Goal: Task Accomplishment & Management: Manage account settings

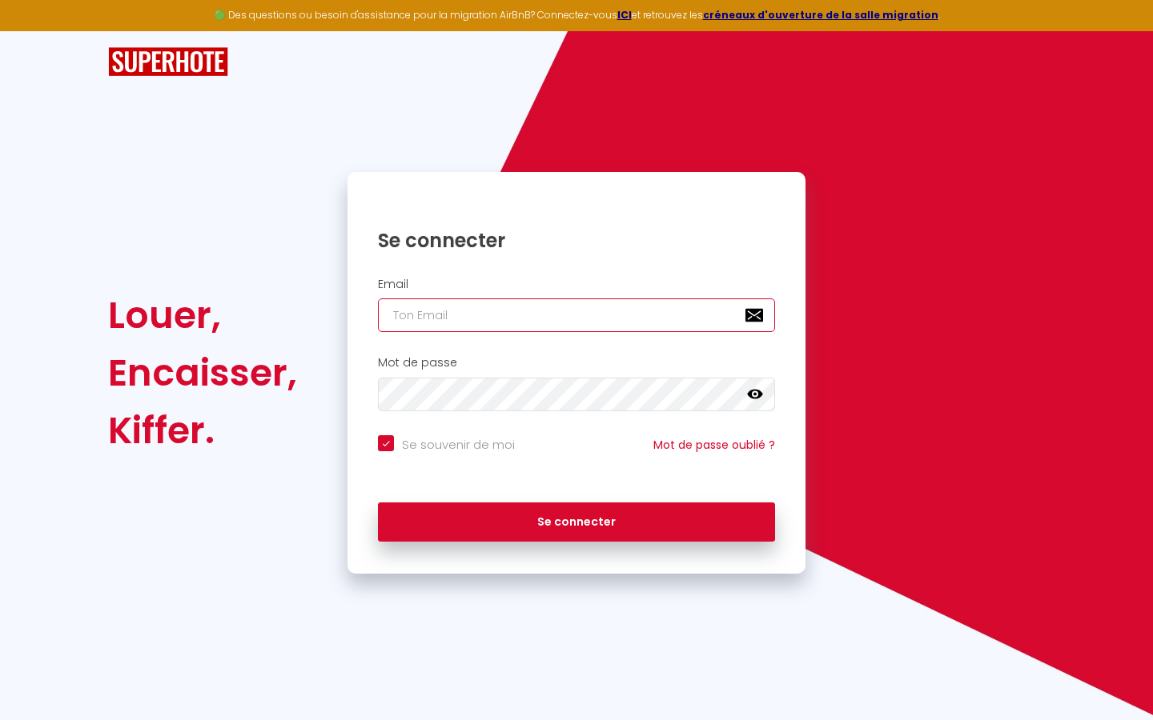
type input "s"
checkbox input "true"
type input "su"
checkbox input "true"
type input "sup"
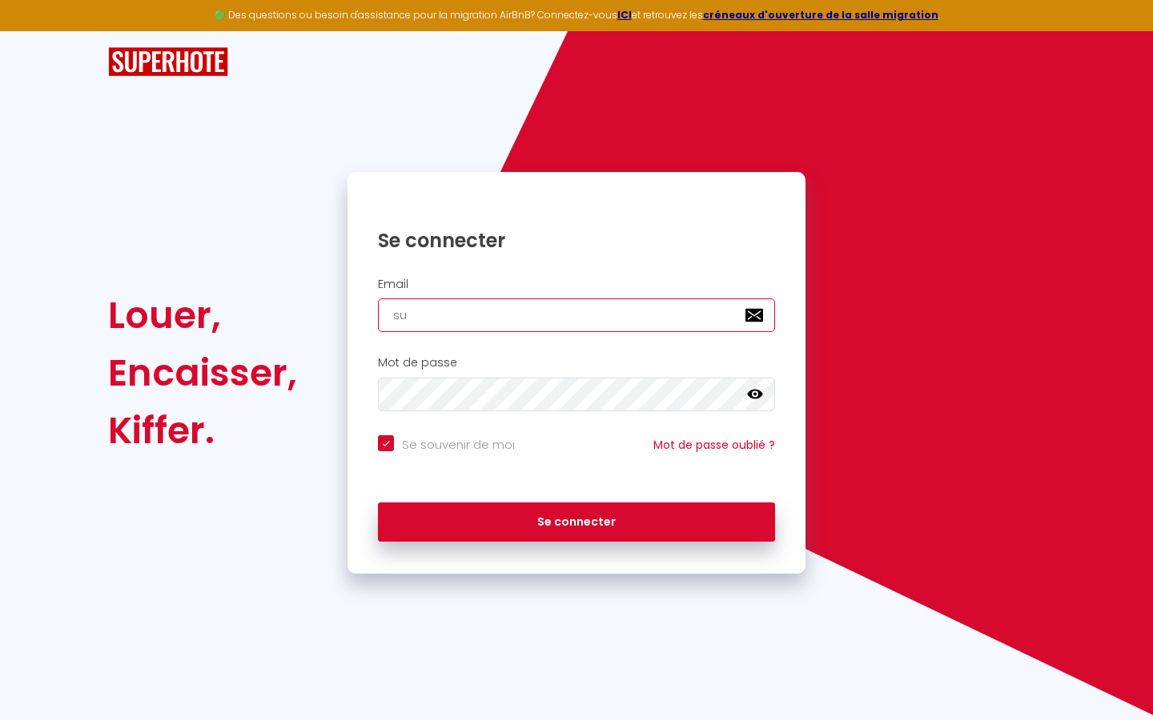
checkbox input "true"
type input "supe"
checkbox input "true"
type input "super"
checkbox input "true"
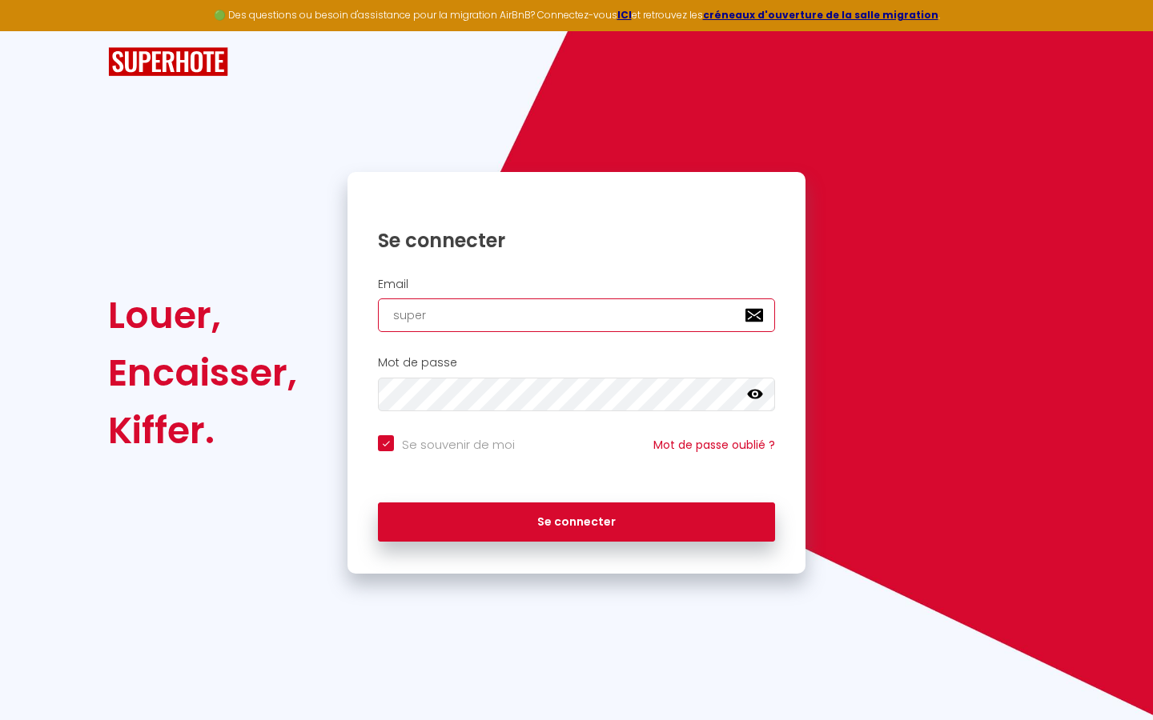
type input "superb"
checkbox input "true"
type input "superbo"
checkbox input "true"
type input "superbor"
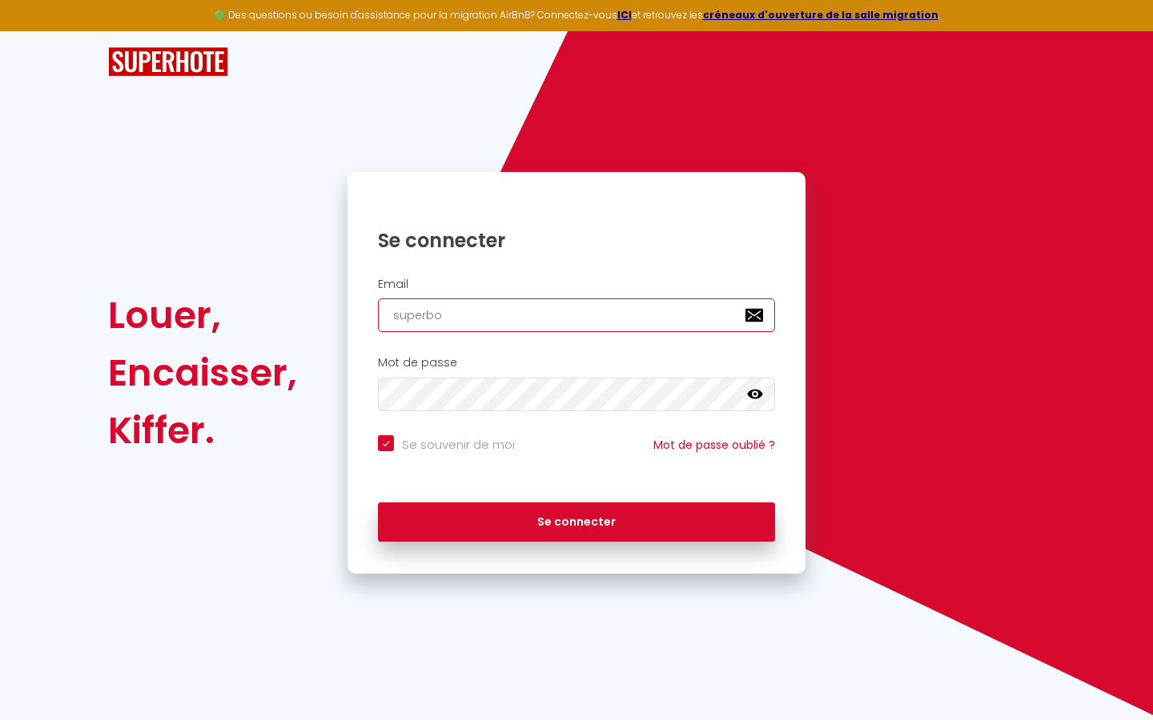
checkbox input "true"
type input "superbord"
checkbox input "true"
type input "superborde"
checkbox input "true"
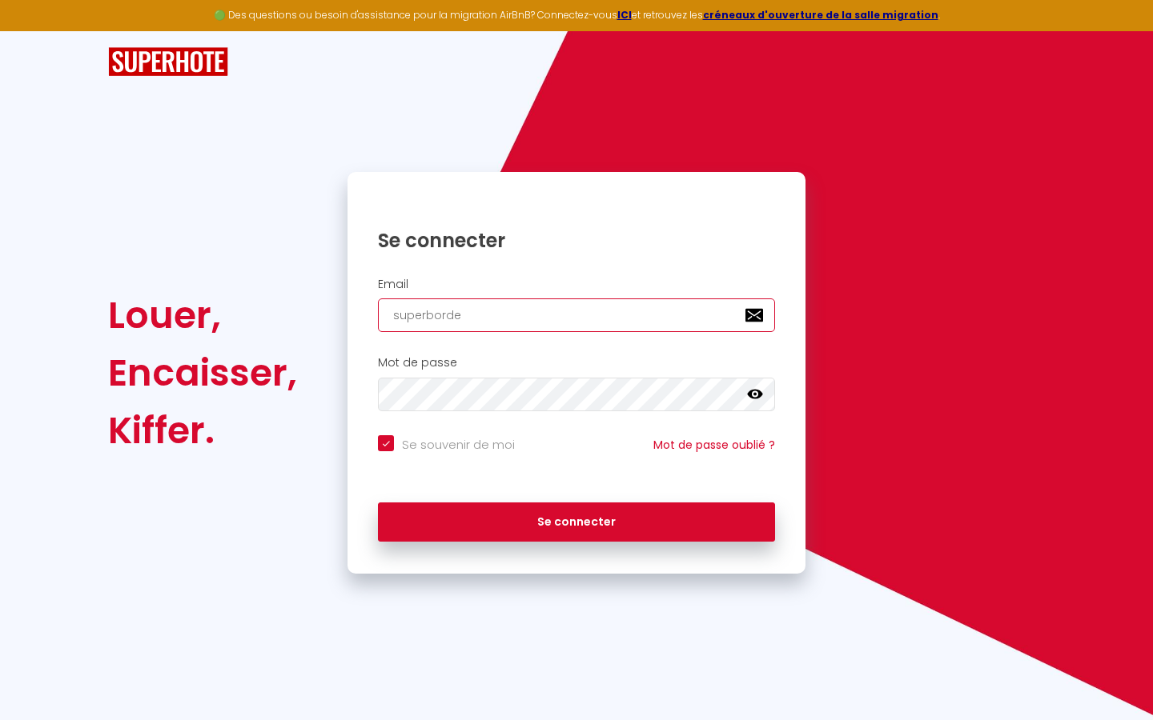
type input "superbordea"
checkbox input "true"
type input "superbordeau"
checkbox input "true"
type input "superbordeaux"
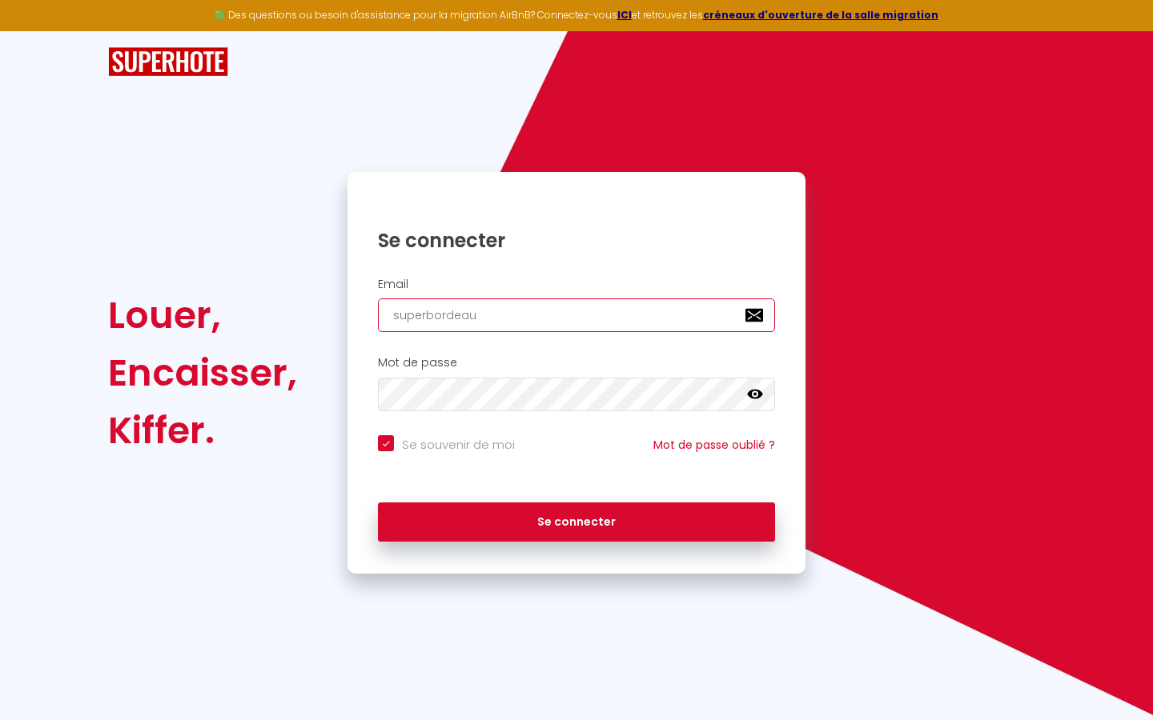
checkbox input "true"
type input "superbordeaux@"
checkbox input "true"
type input "superbordeaux@g"
checkbox input "true"
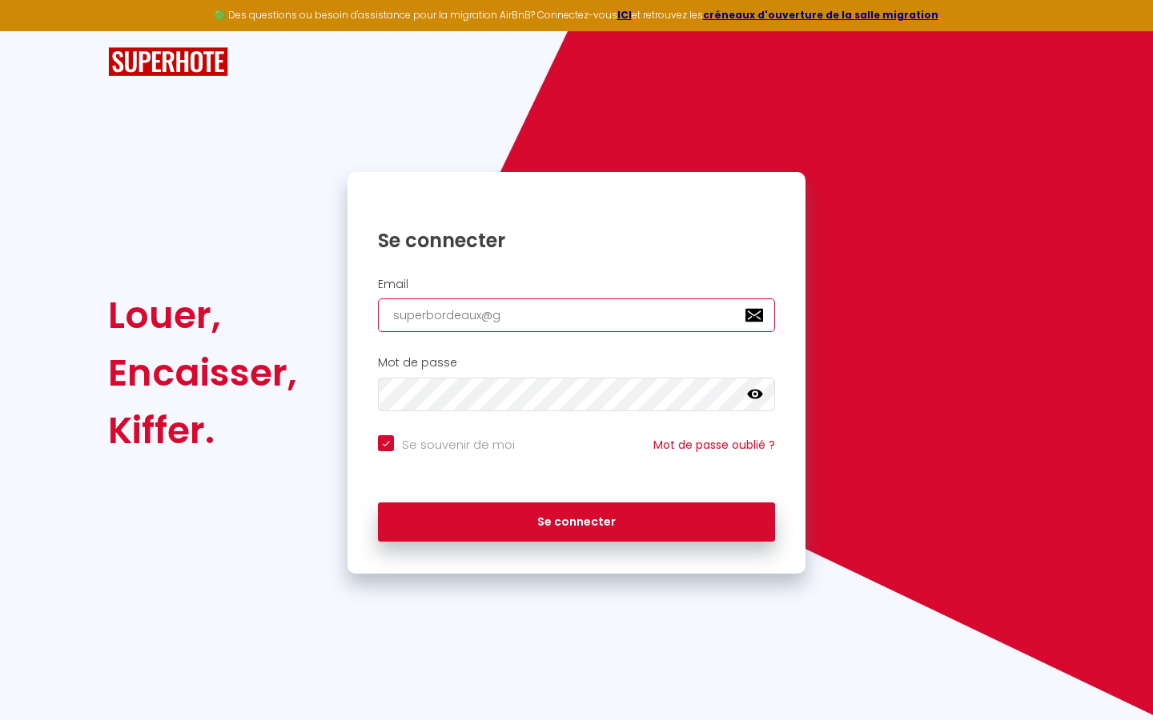
type input "superbordeaux@gm"
checkbox input "true"
type input "superbordeaux@gma"
checkbox input "true"
type input "superbordeaux@gmai"
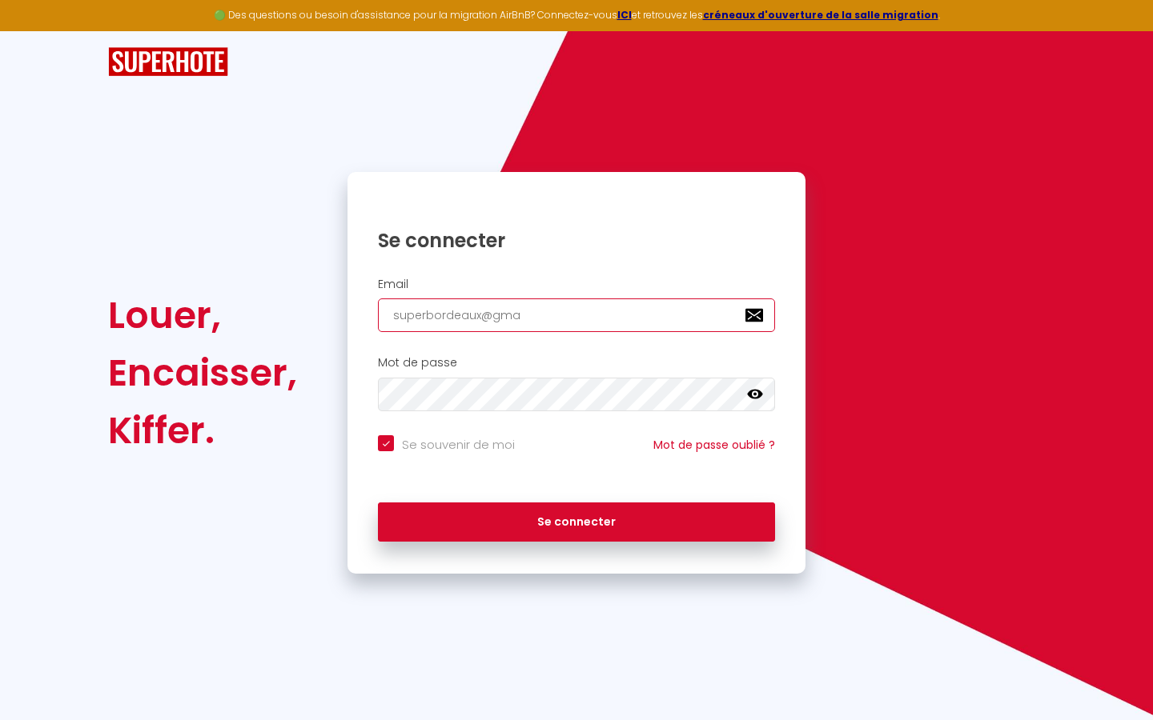
checkbox input "true"
type input "[EMAIL_ADDRESS]"
checkbox input "true"
type input "[EMAIL_ADDRESS]."
checkbox input "true"
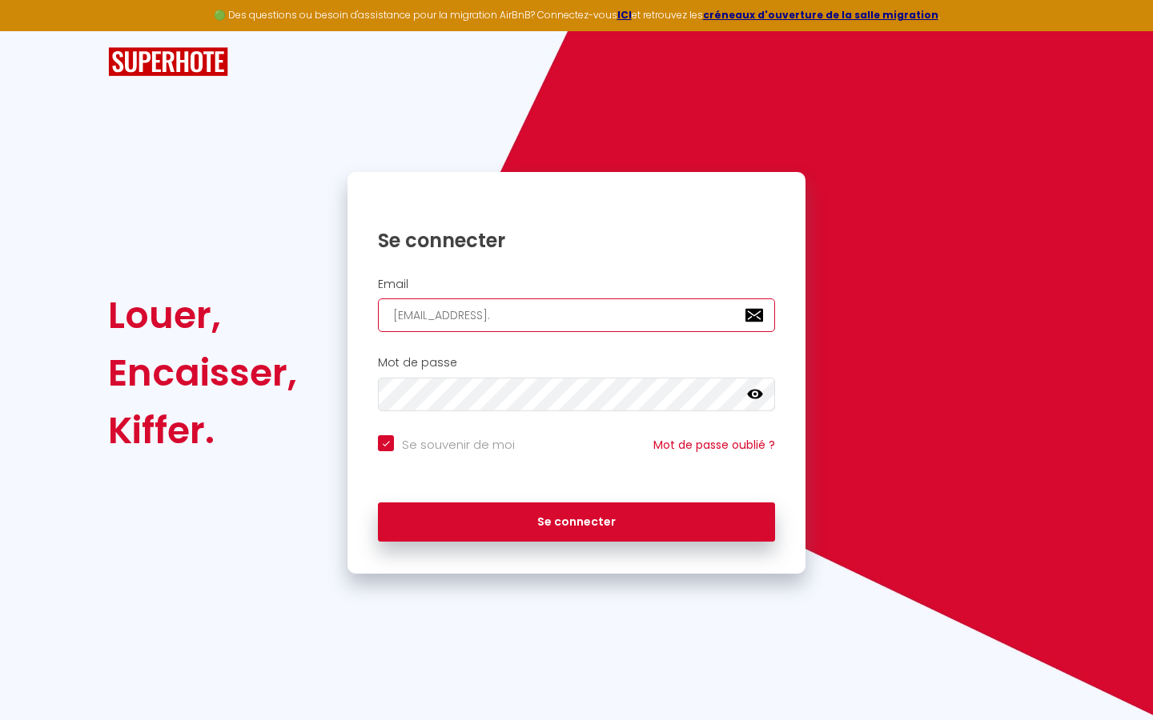
type input "superbordeaux@gmail.c"
checkbox input "true"
type input "[EMAIL_ADDRESS][DOMAIN_NAME]"
checkbox input "true"
type input "[EMAIL_ADDRESS][DOMAIN_NAME]"
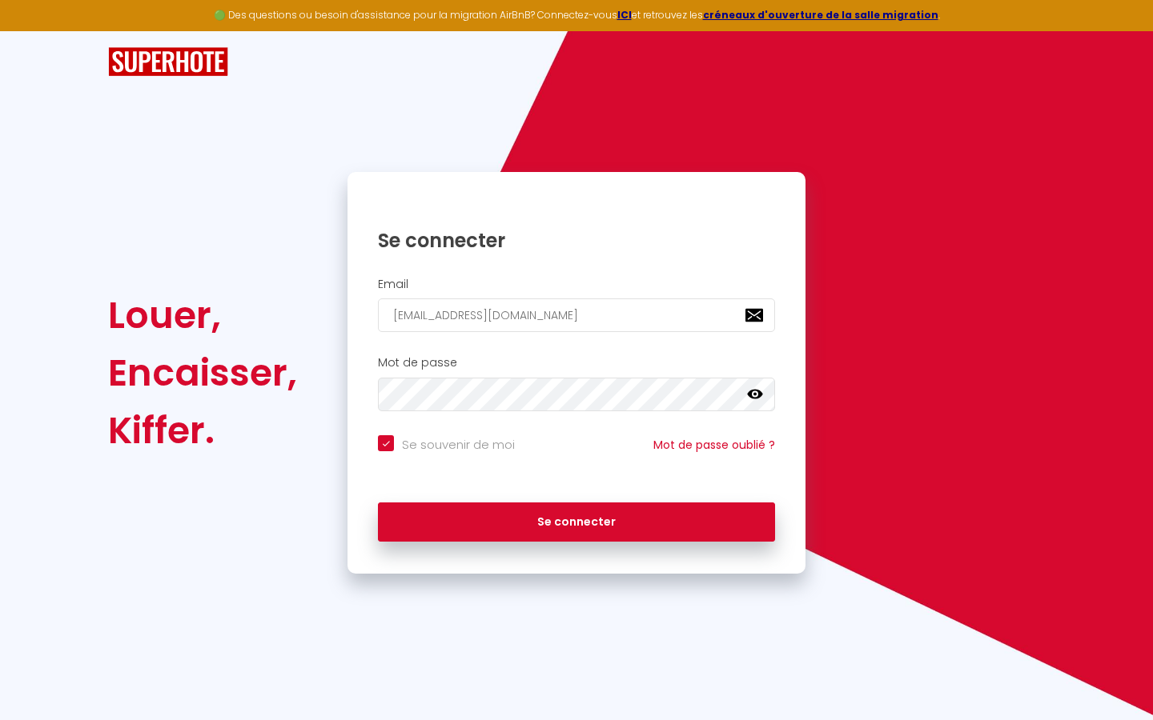
checkbox input "true"
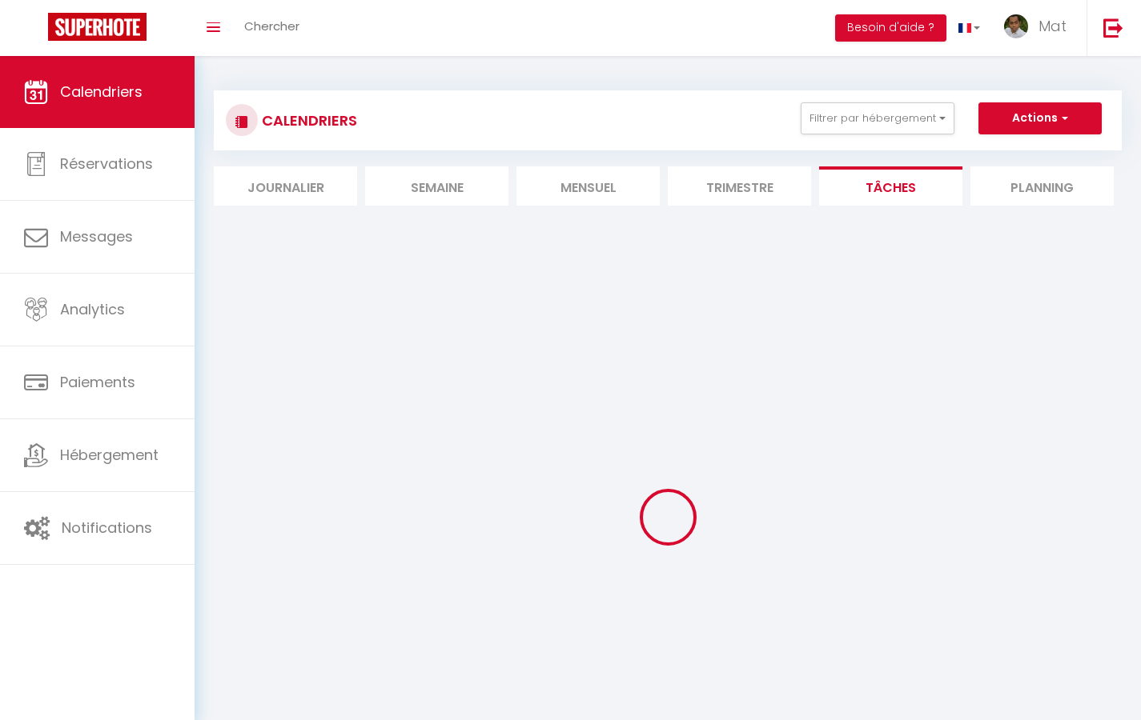
select select
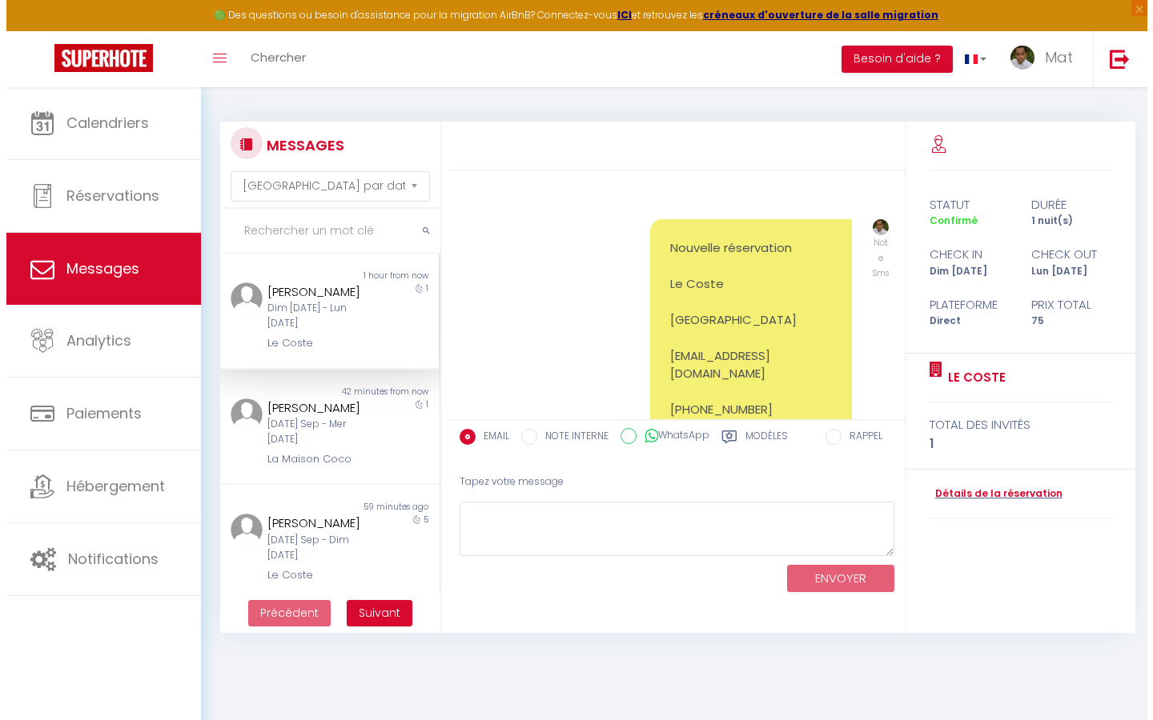
scroll to position [11363, 0]
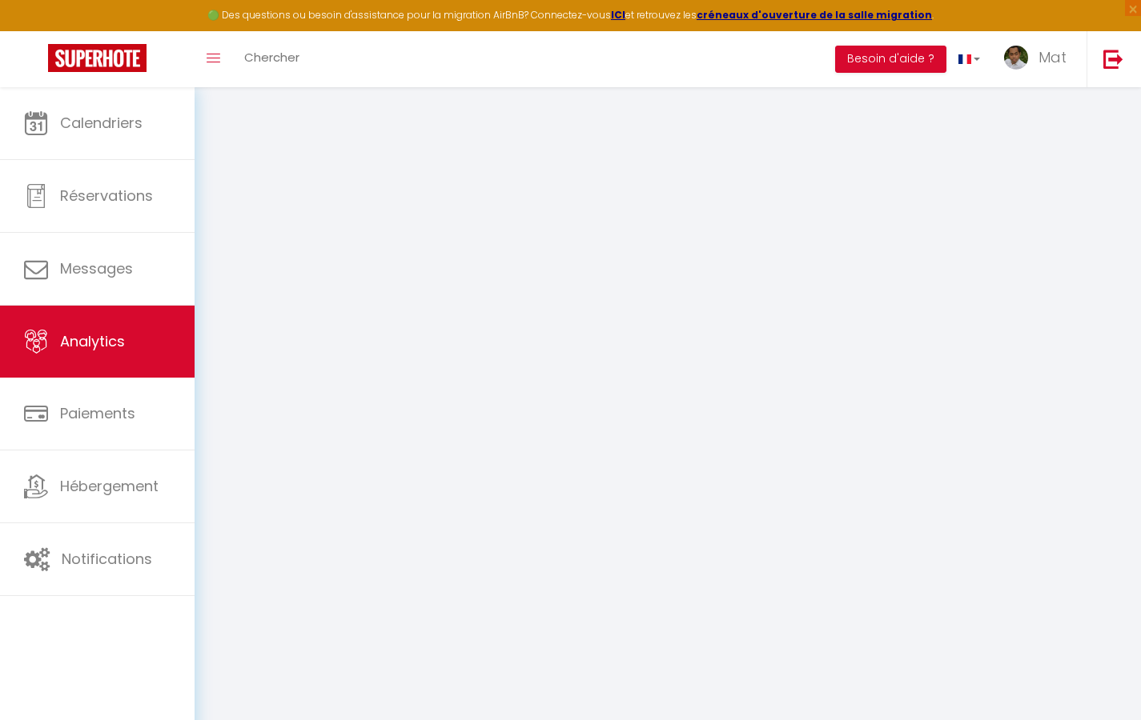
select select "2025"
select select "9"
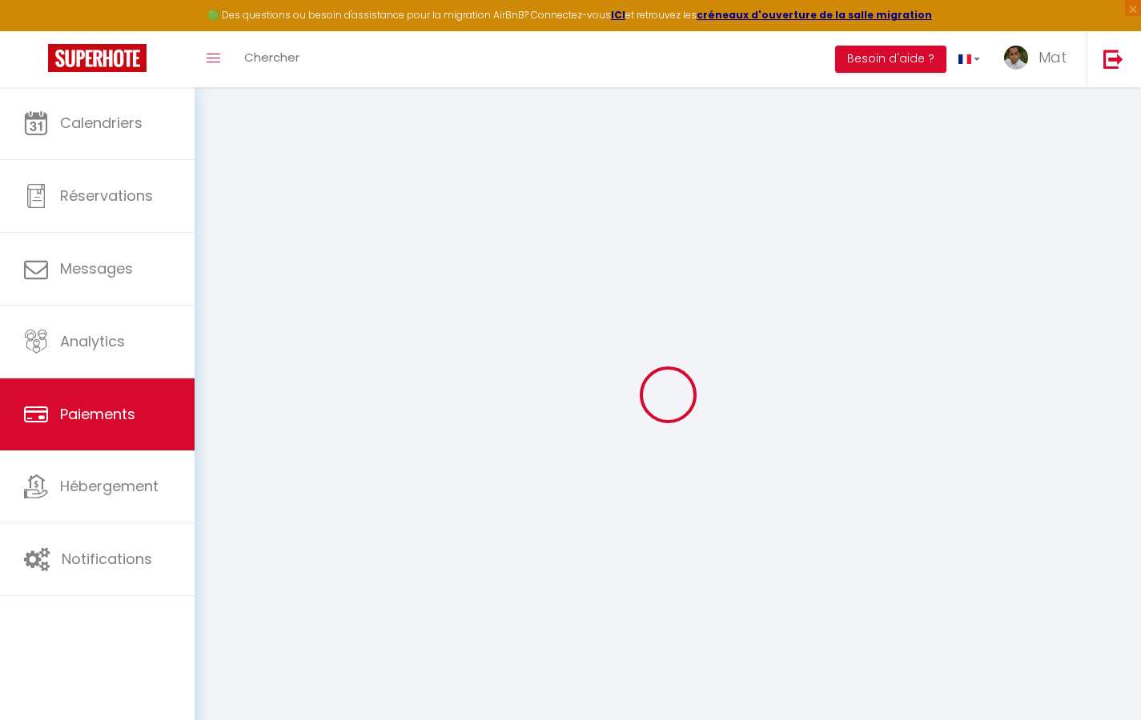
select select "2"
select select "0"
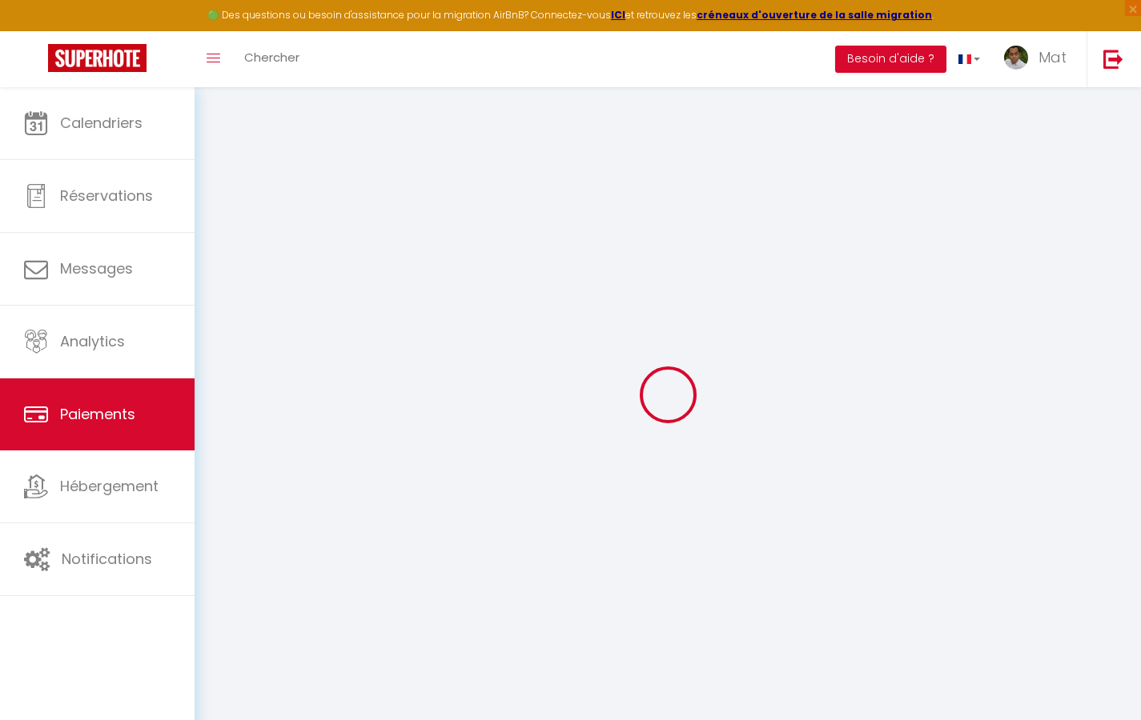
select select "0"
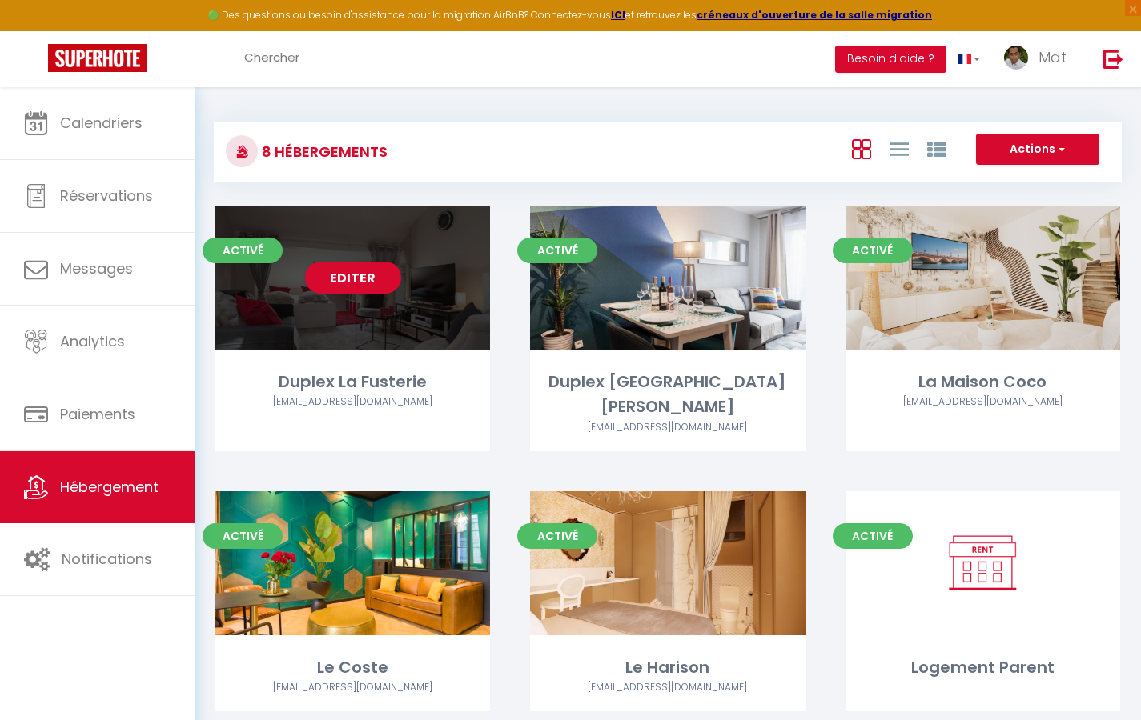
select select "3"
select select "2"
select select "1"
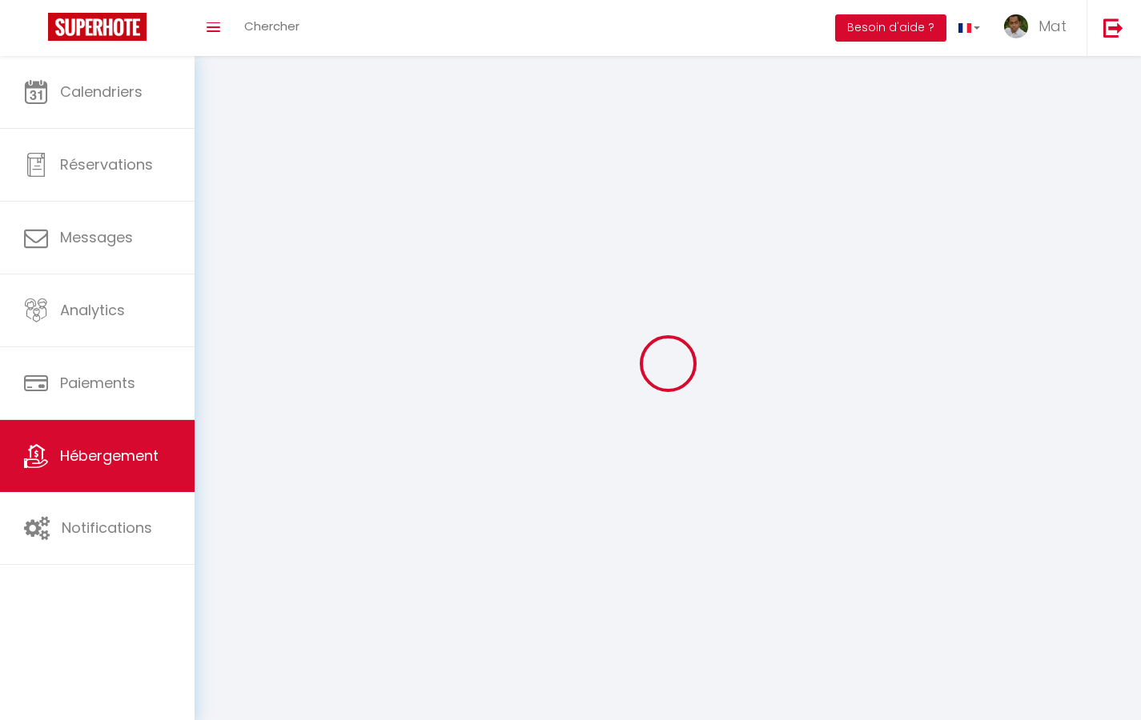
select select
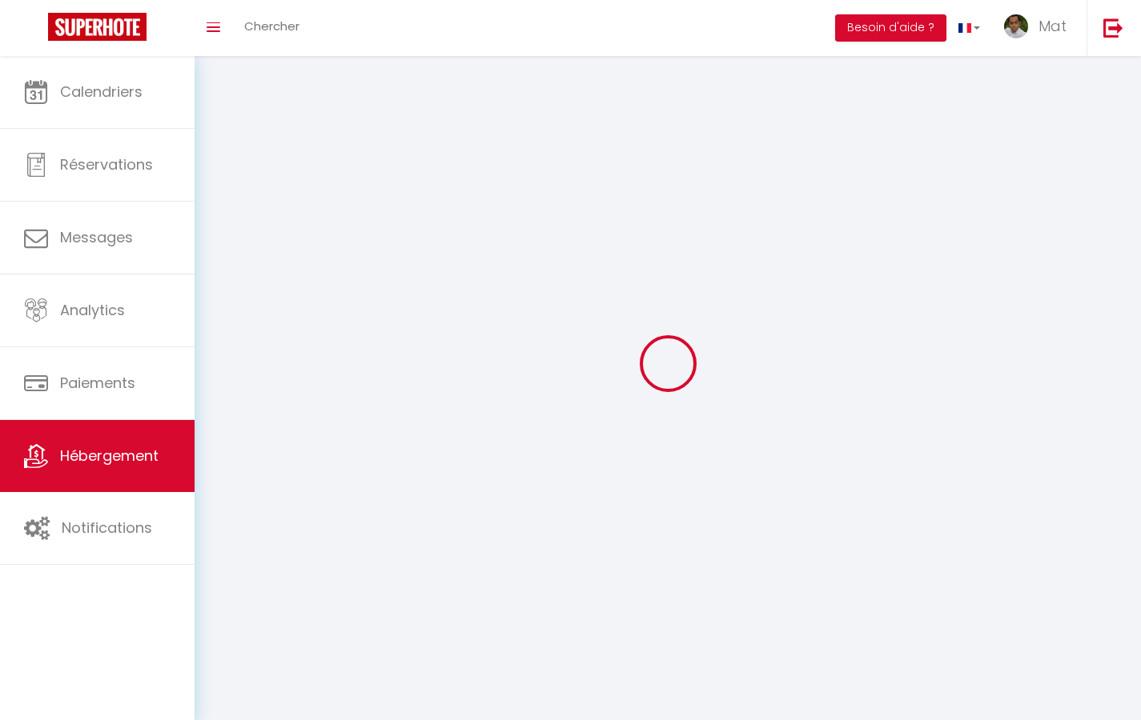
checkbox input "false"
select select
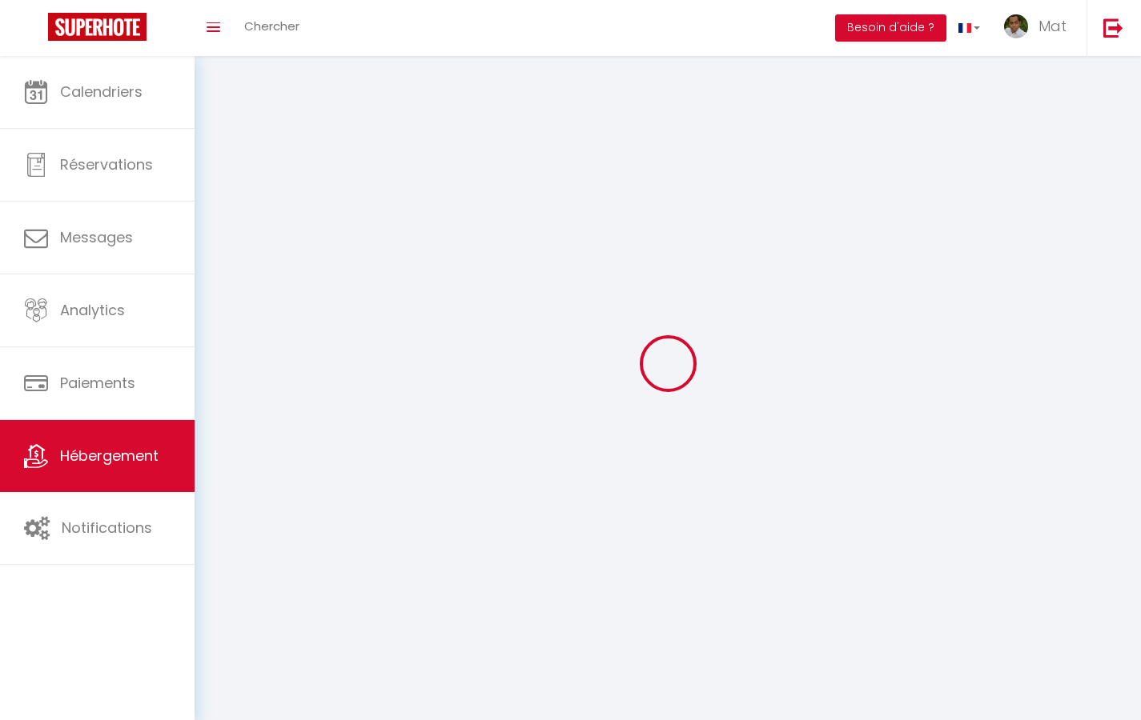
select select
select select "1"
select select
select select "28"
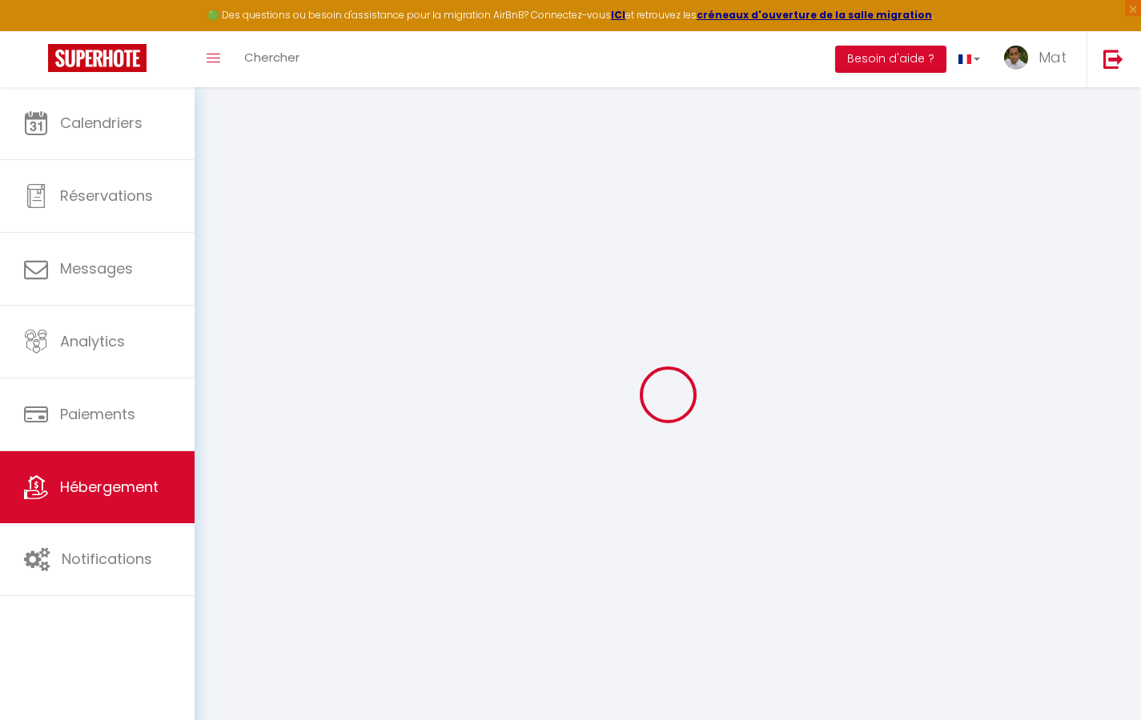
select select
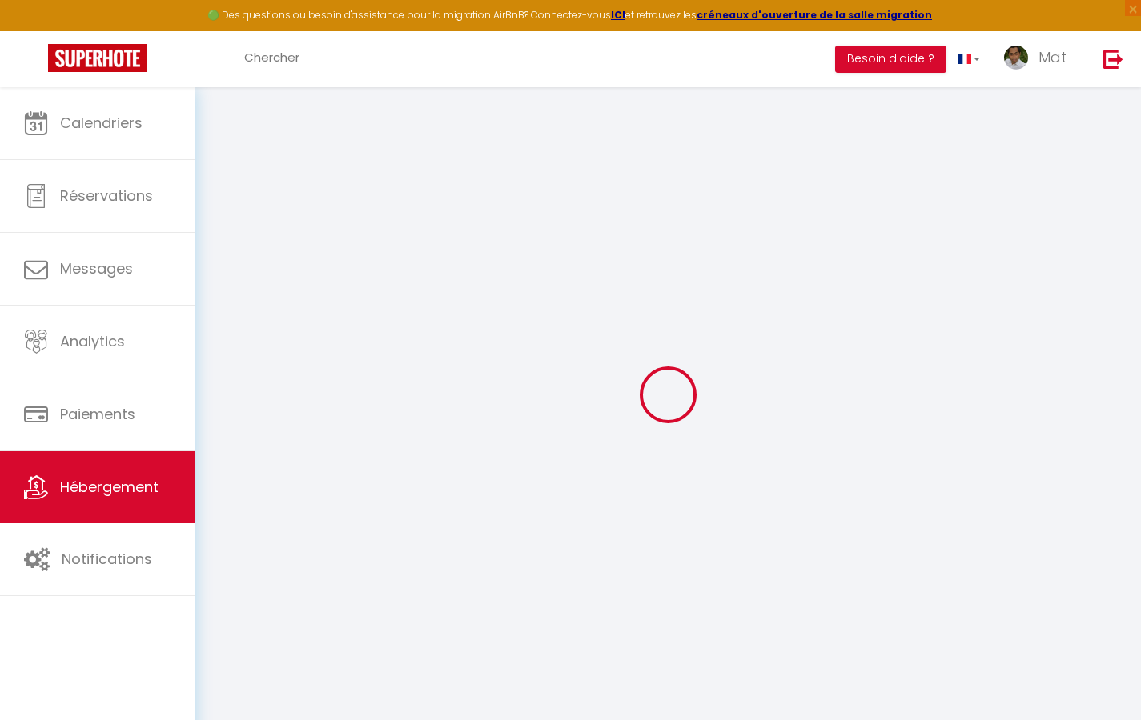
select select
checkbox input "false"
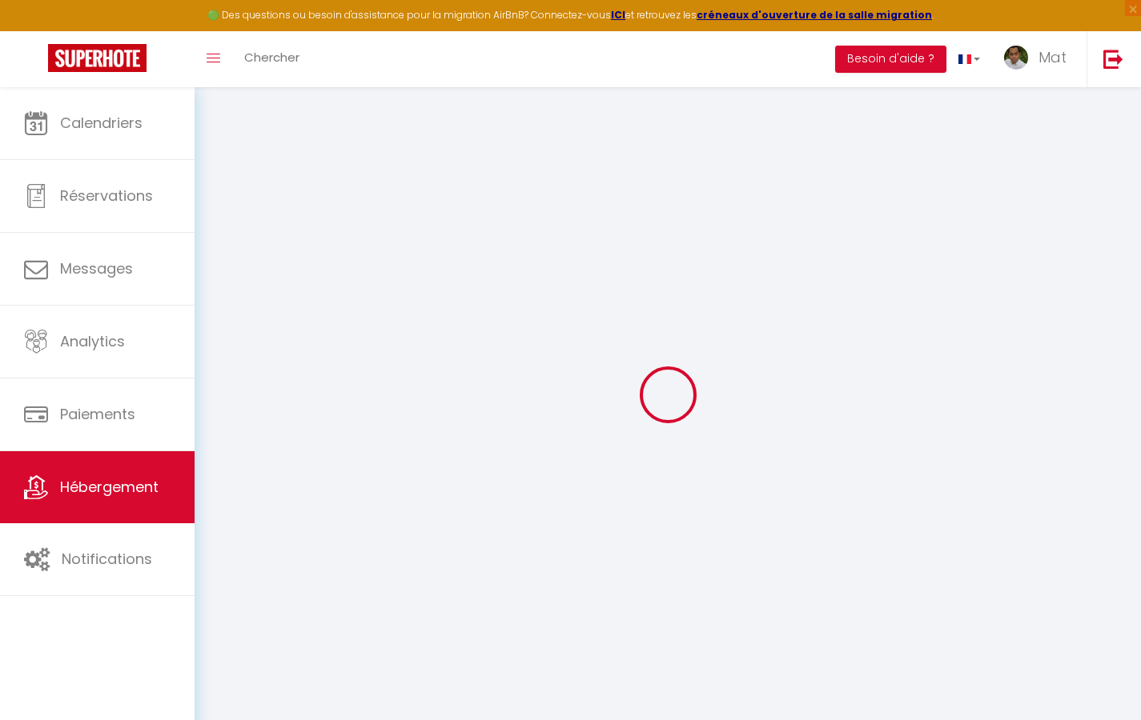
select select
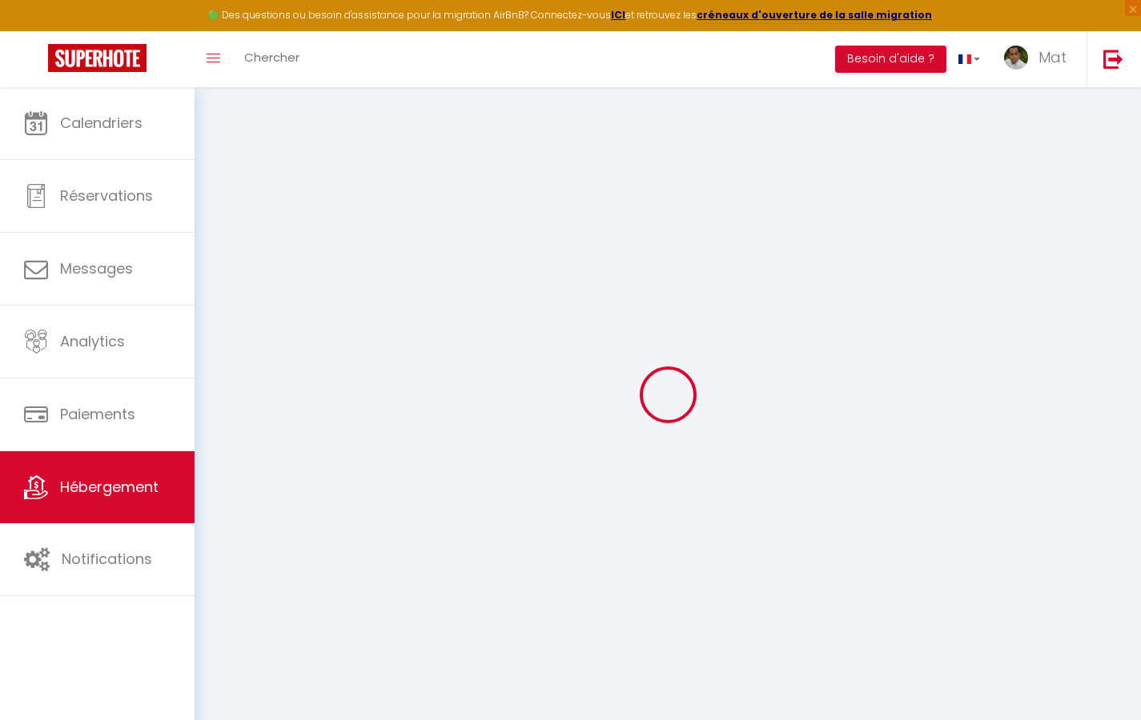
select select
checkbox input "false"
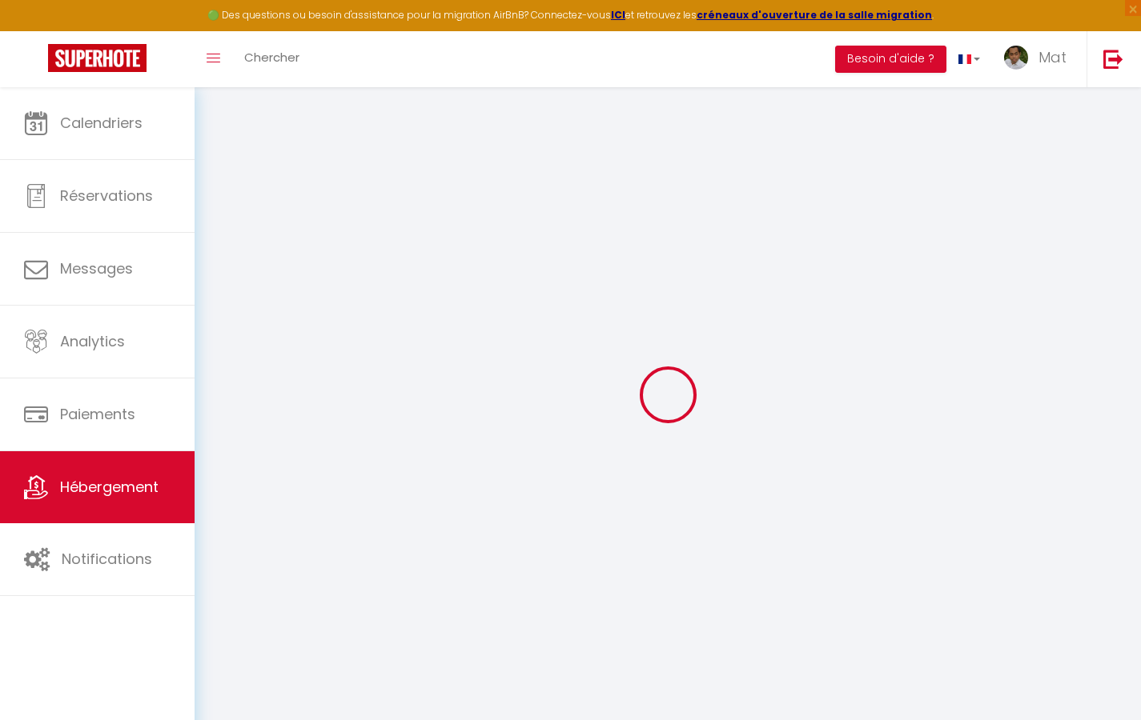
checkbox input "false"
select select
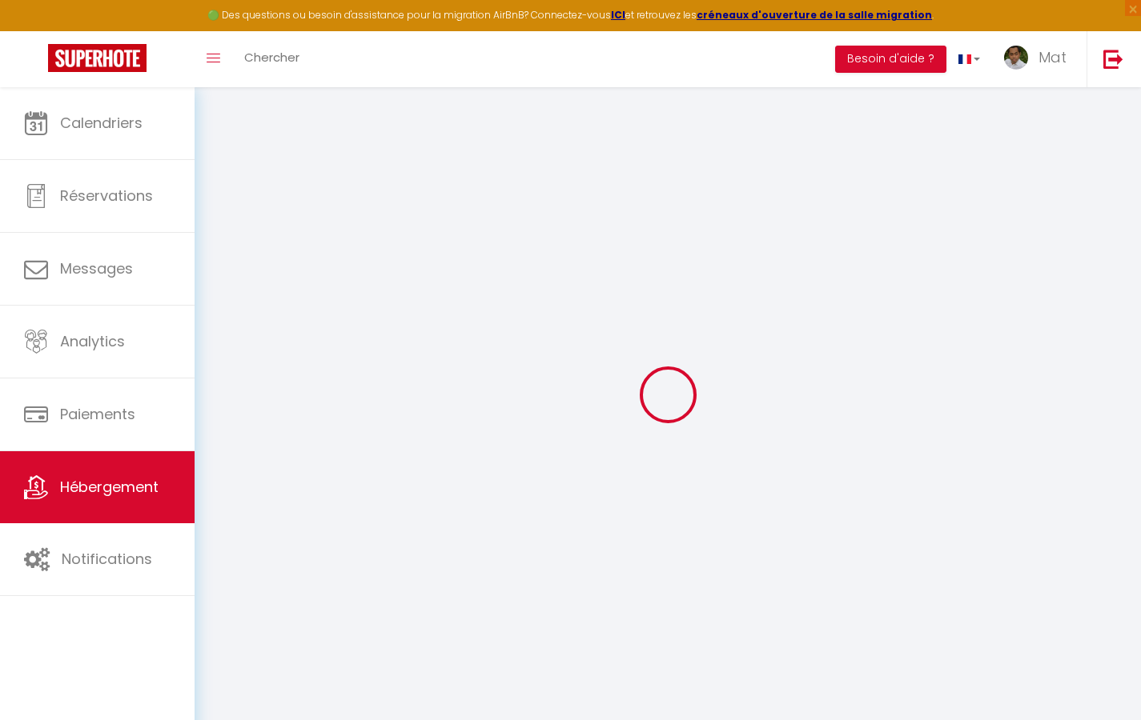
select select
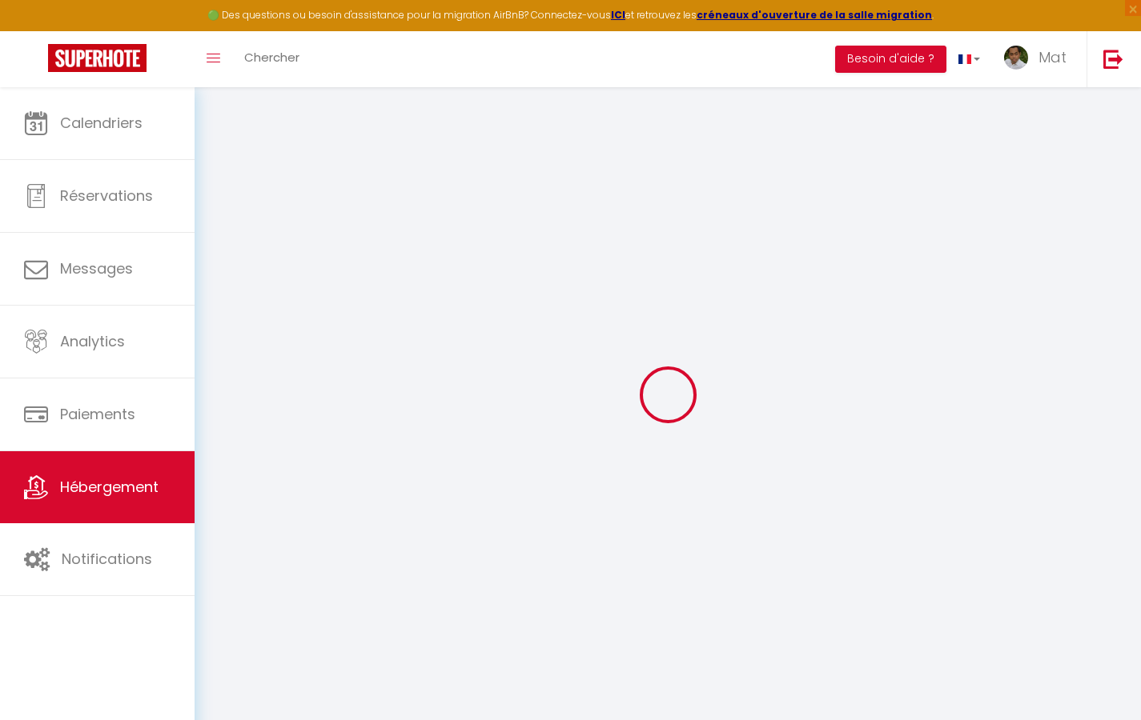
checkbox input "false"
select select
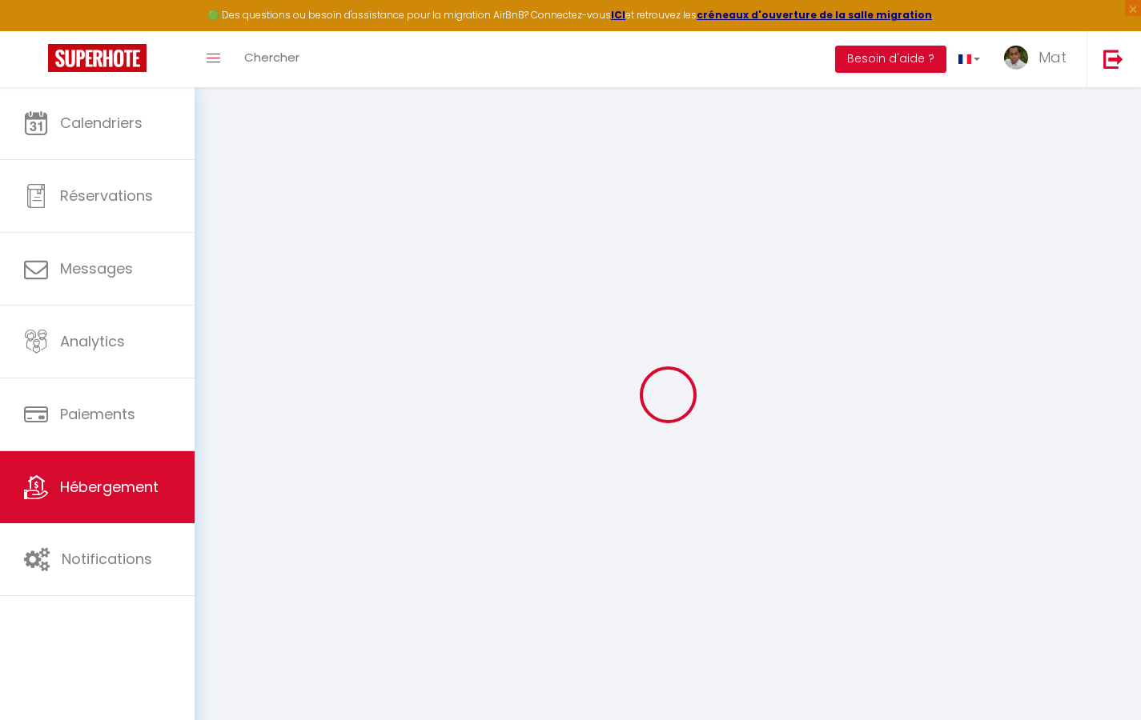
select select
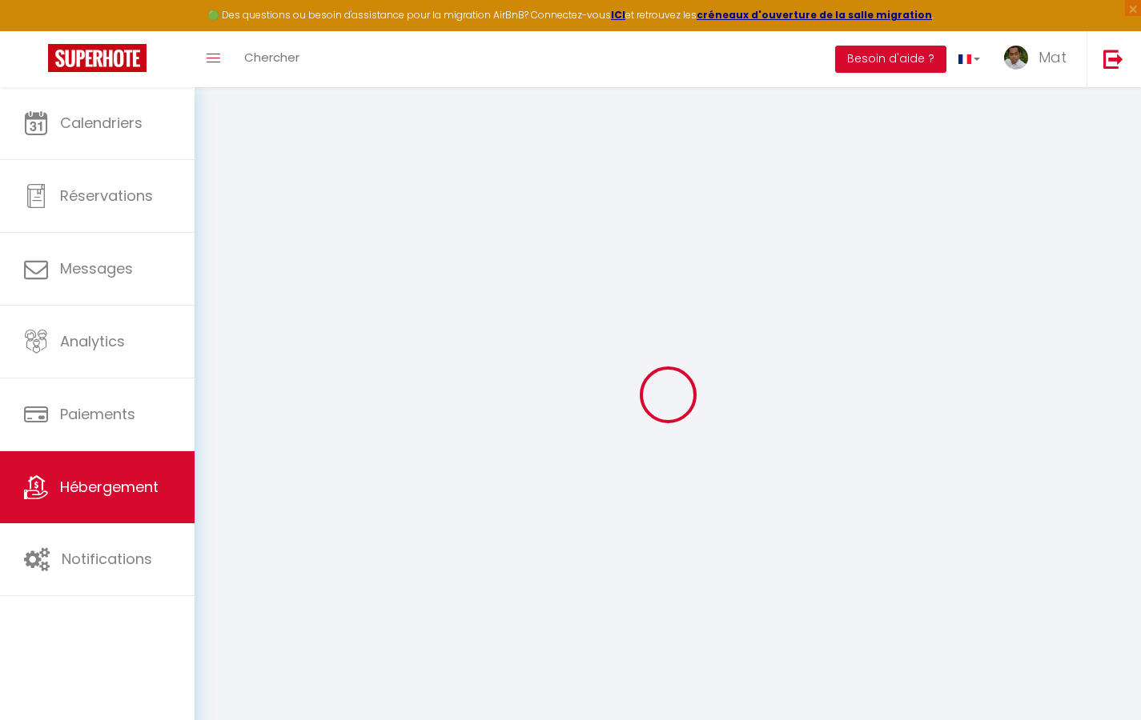
select select
checkbox input "false"
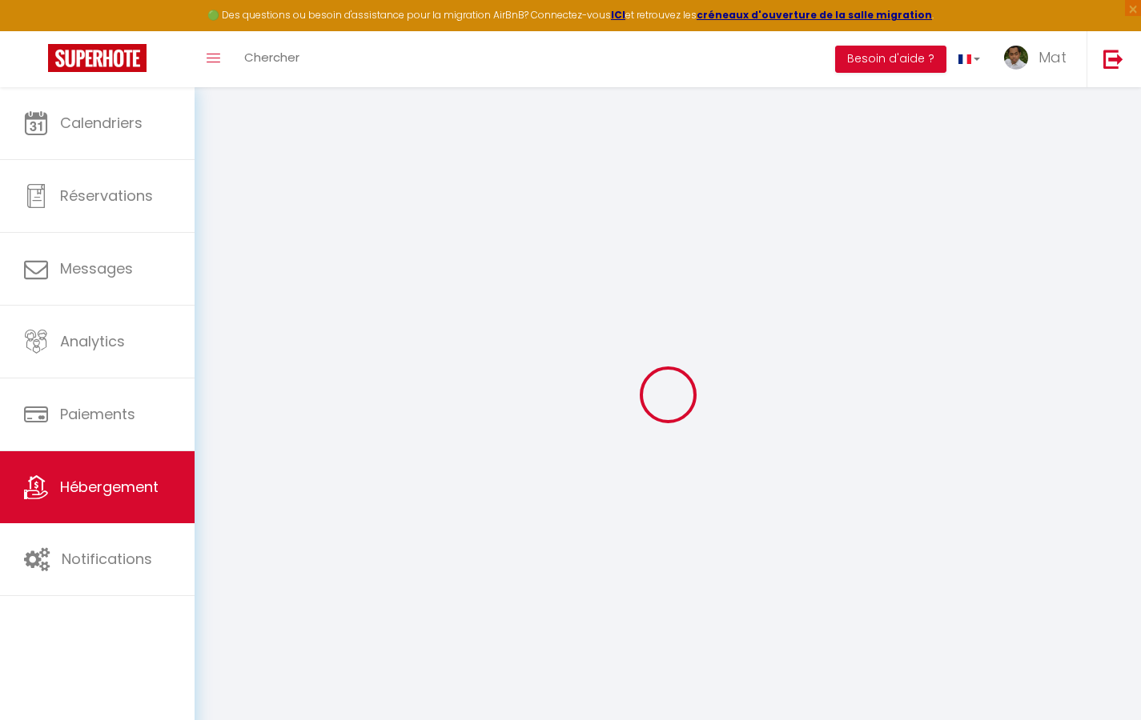
checkbox input "false"
select select
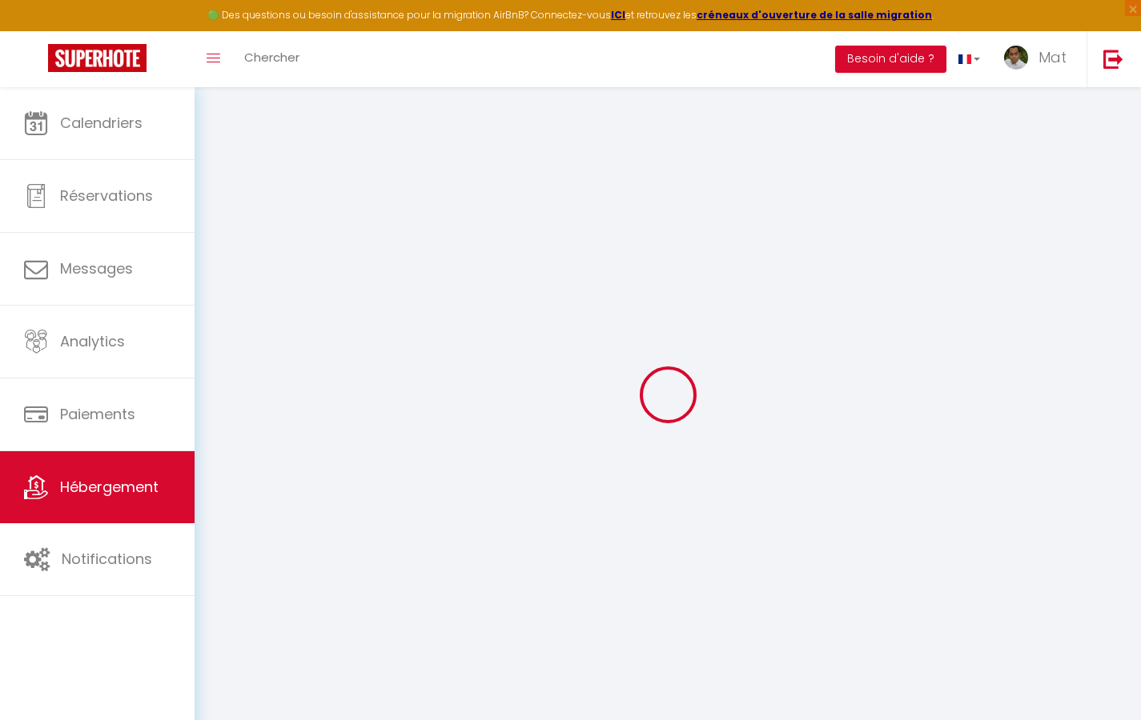
select select
checkbox input "false"
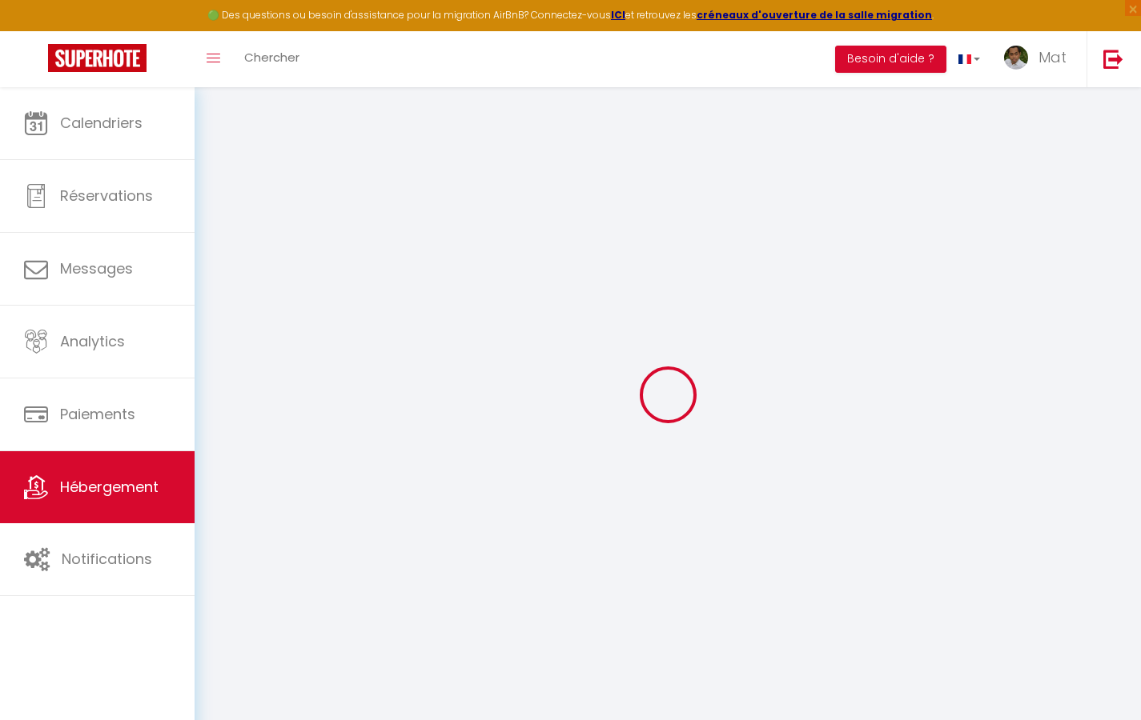
checkbox input "false"
select select
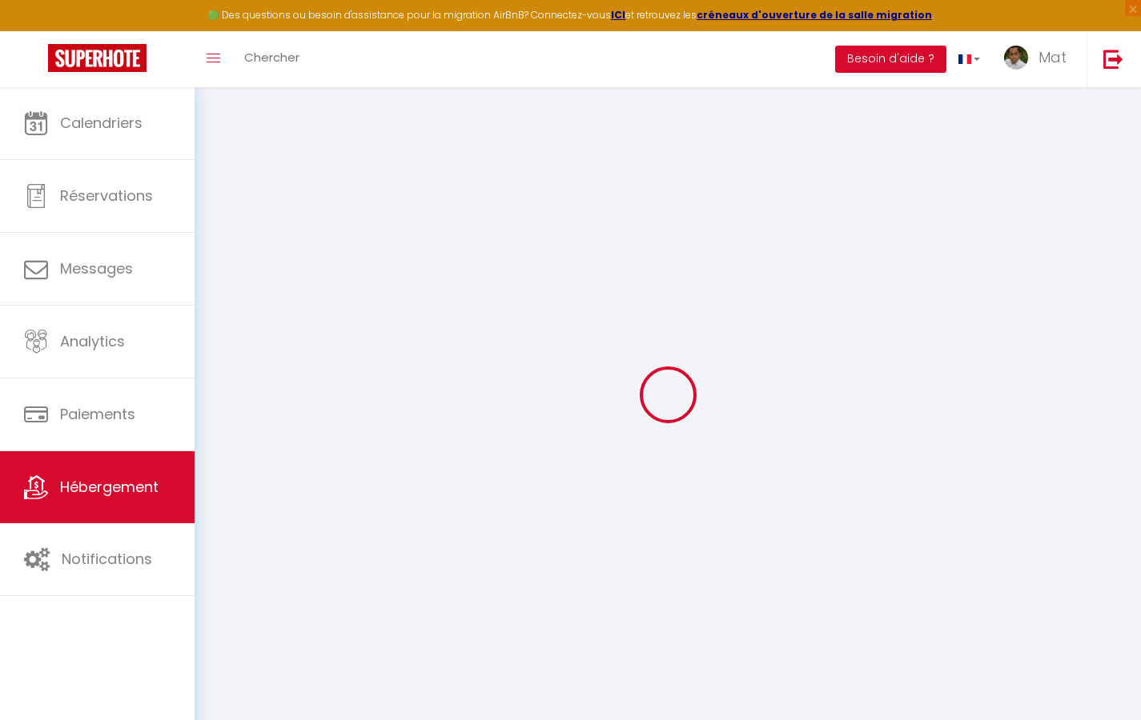
type input "Duplex La Fusterie"
type input "IMMO"
type input "MRA"
type input "[STREET_ADDRESS]"
type input "33800"
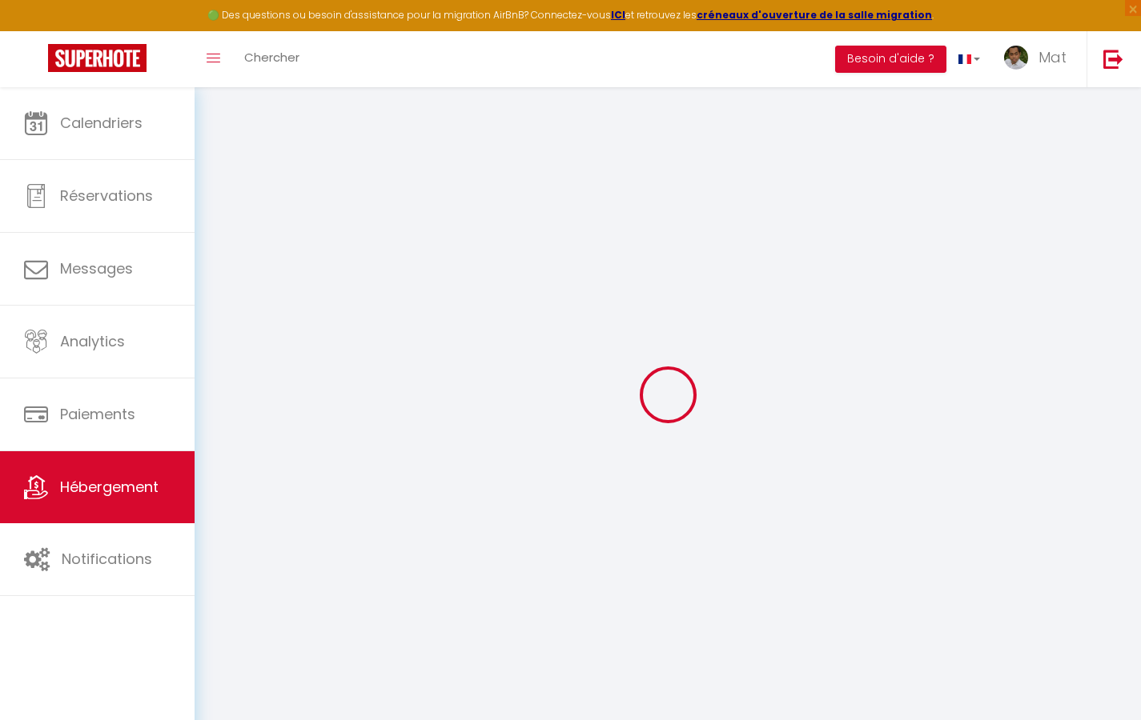
type input "[GEOGRAPHIC_DATA]"
select select "6"
type input "35"
type input "20"
type input "30"
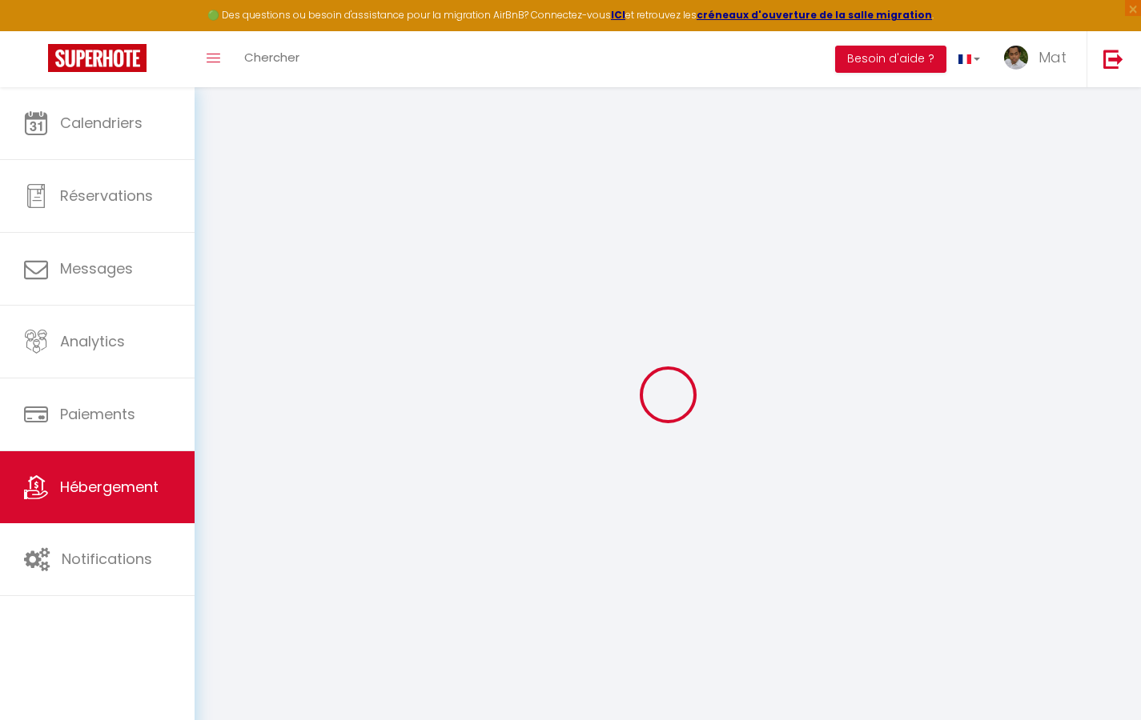
type input "1.65"
type input "200"
select select
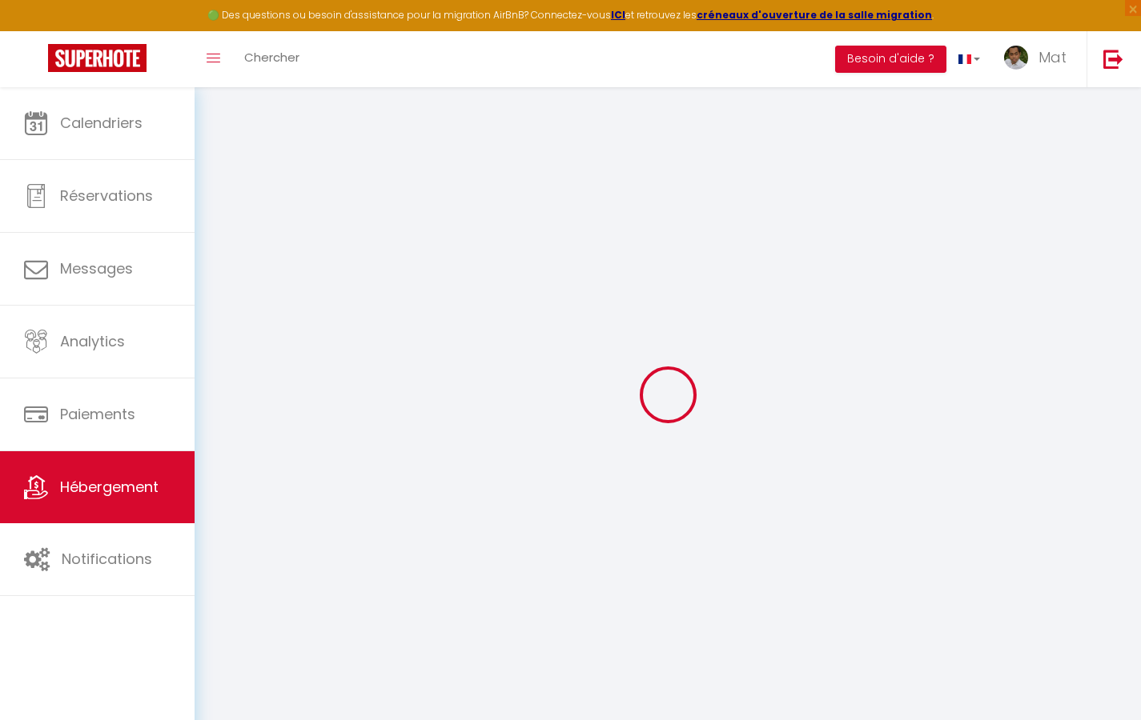
select select
type input "[STREET_ADDRESS]"
type input "33800"
type input "[GEOGRAPHIC_DATA]"
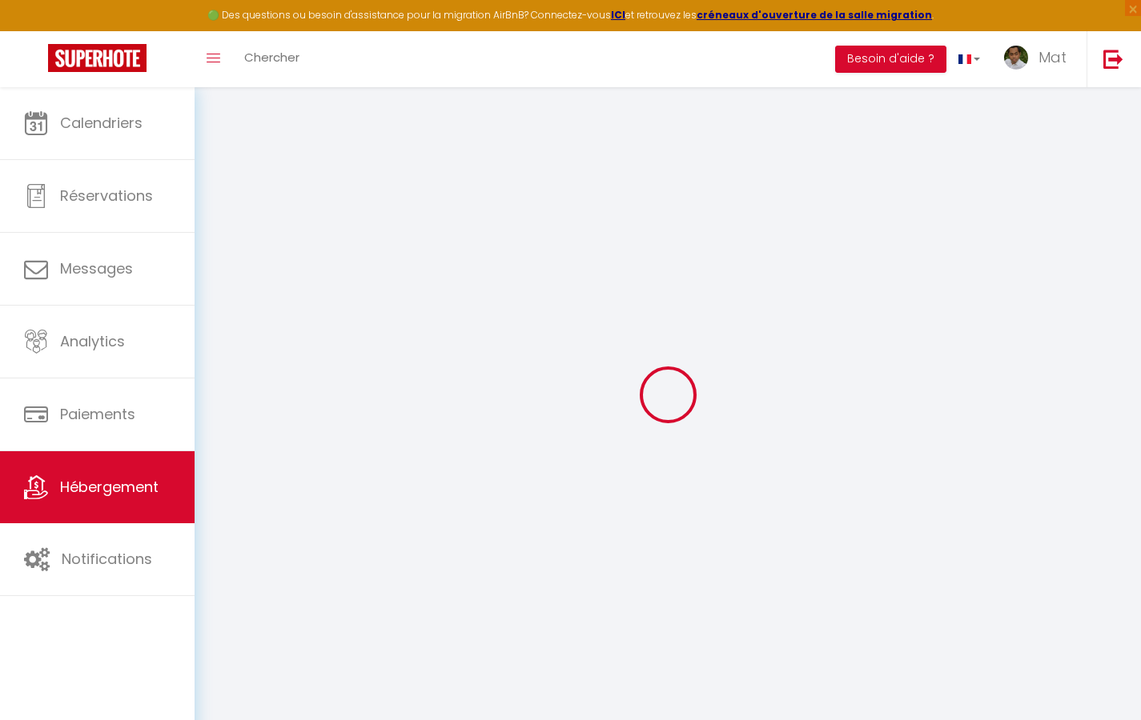
type input "[EMAIL_ADDRESS][DOMAIN_NAME]"
select select "742"
checkbox input "true"
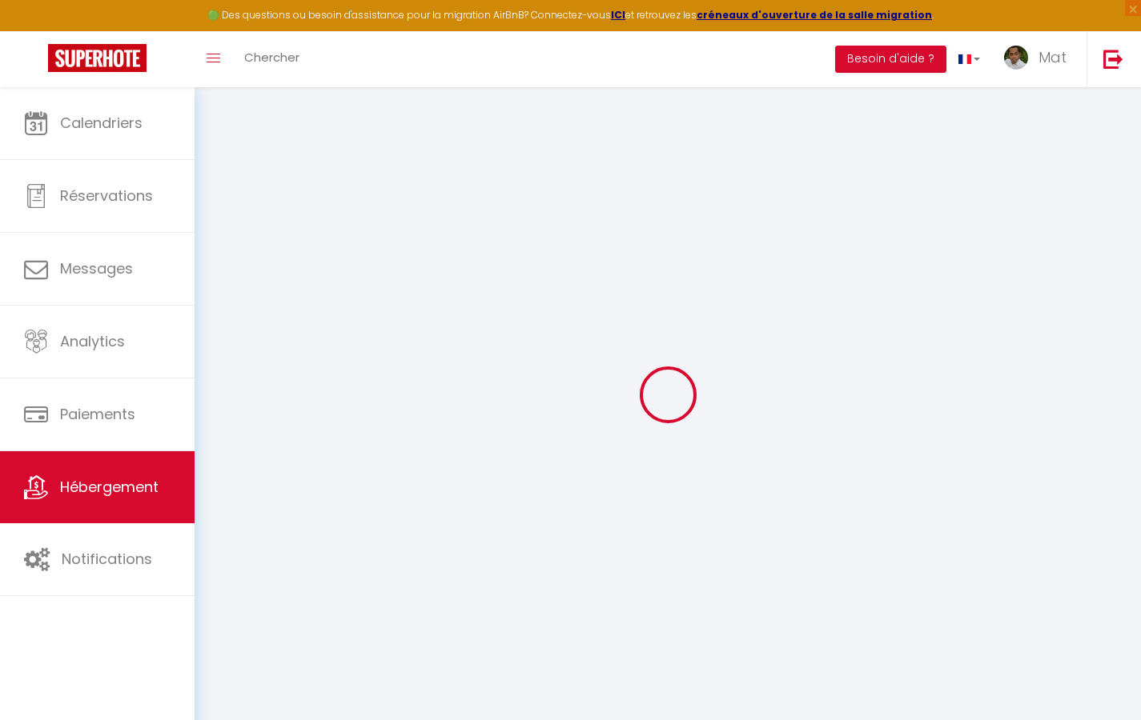
checkbox input "false"
type input "10"
type input "50"
type input "0"
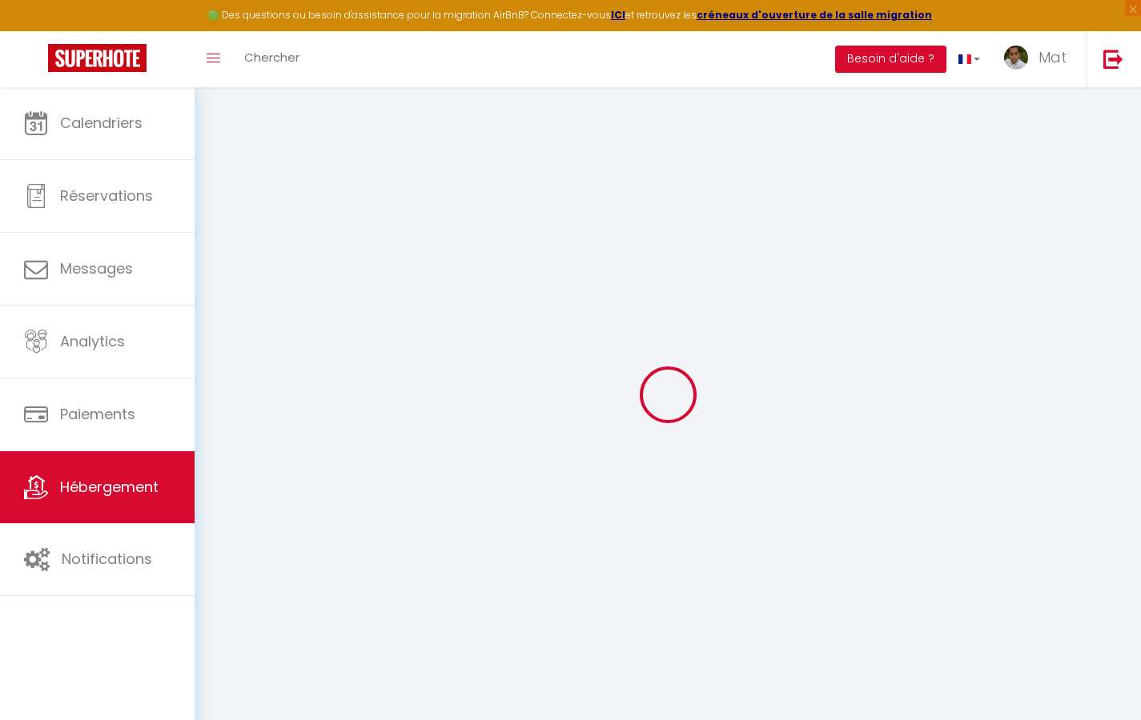
type input "0"
select select "2365"
select select
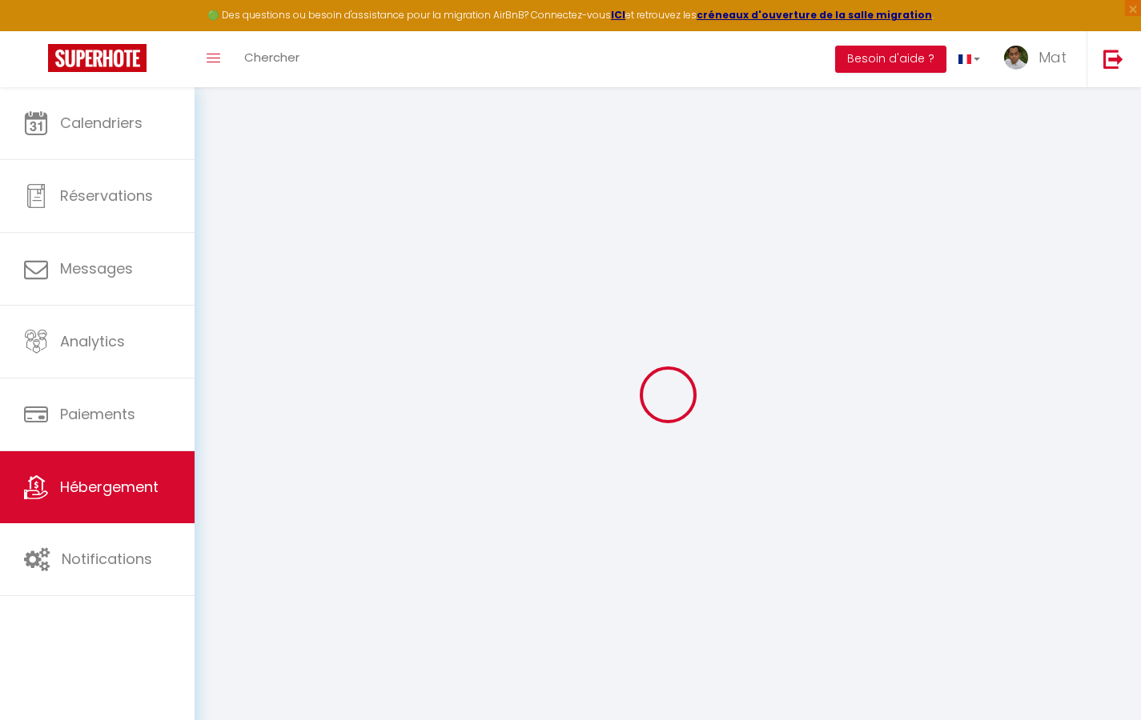
select select
checkbox input "true"
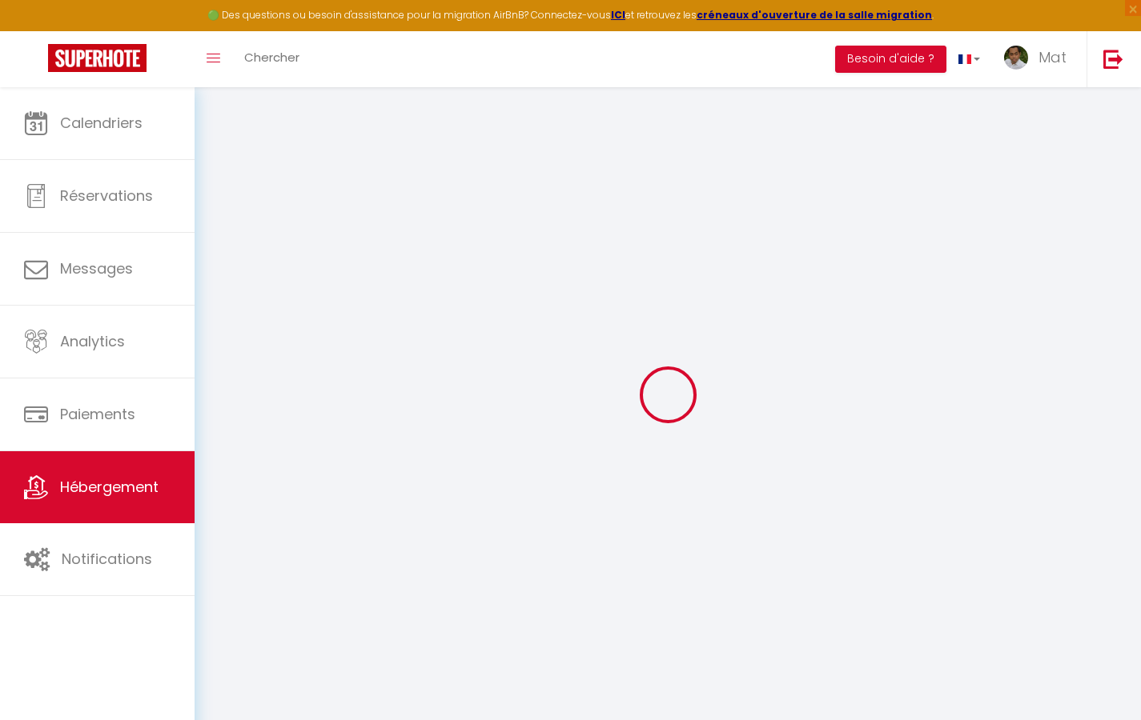
checkbox input "true"
checkbox input "false"
select select
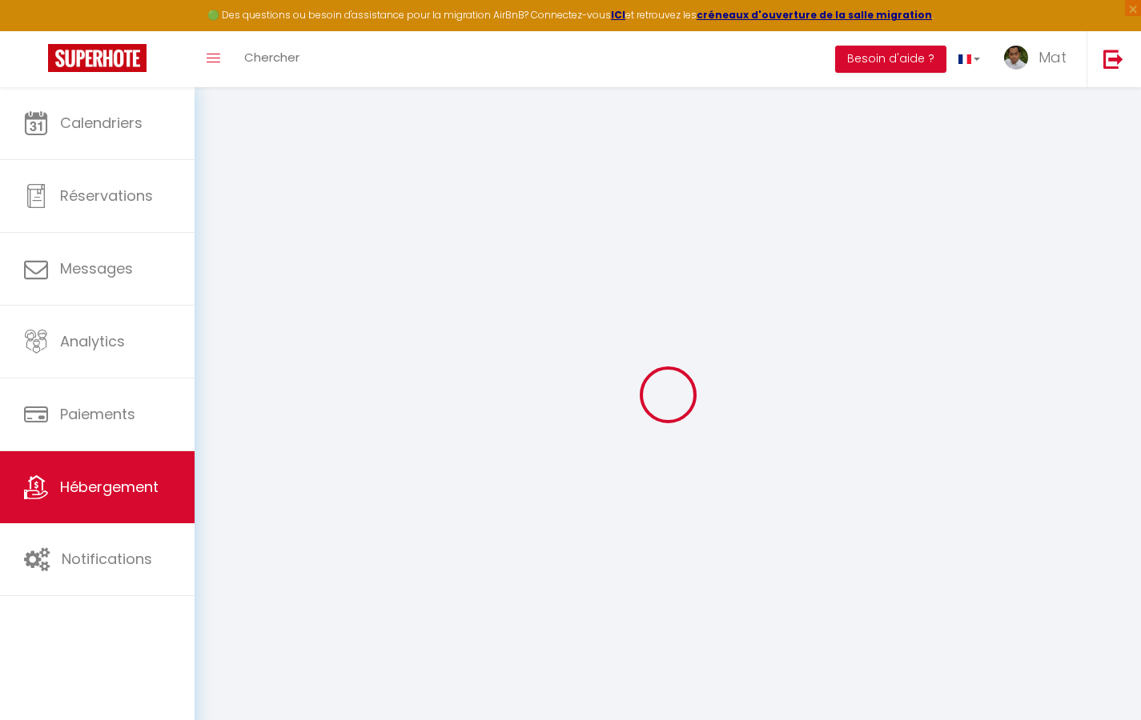
select select
checkbox input "true"
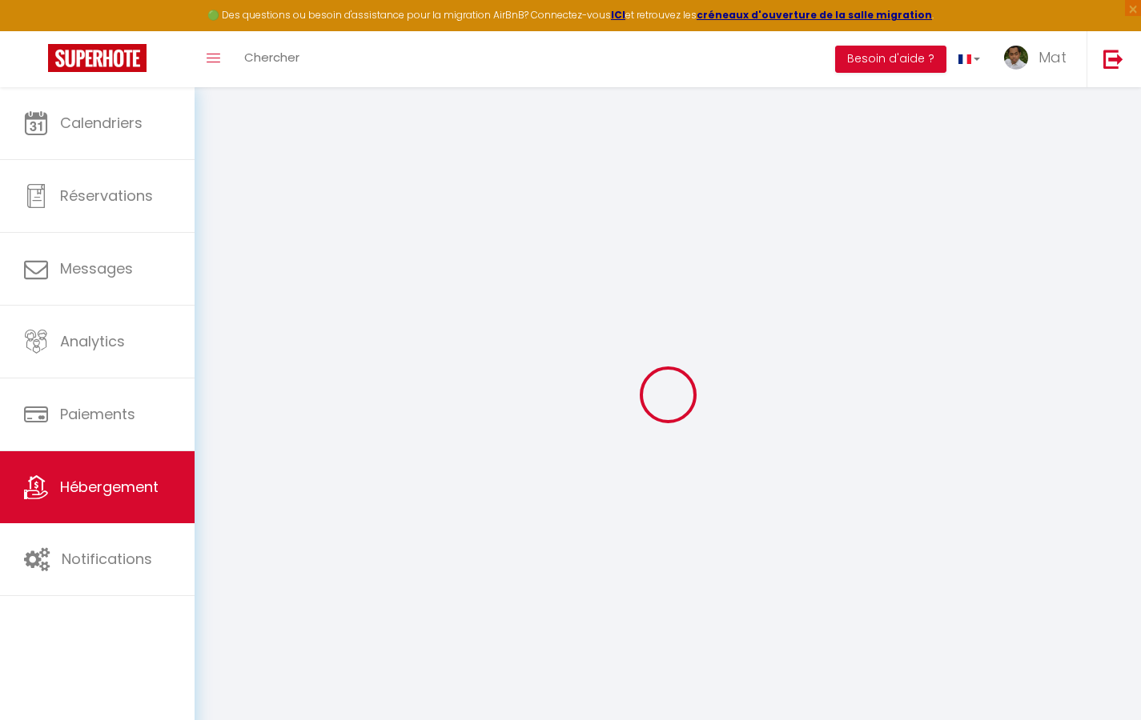
checkbox input "false"
select select "17:00"
select select "23:30"
select select "10:00"
select select "30"
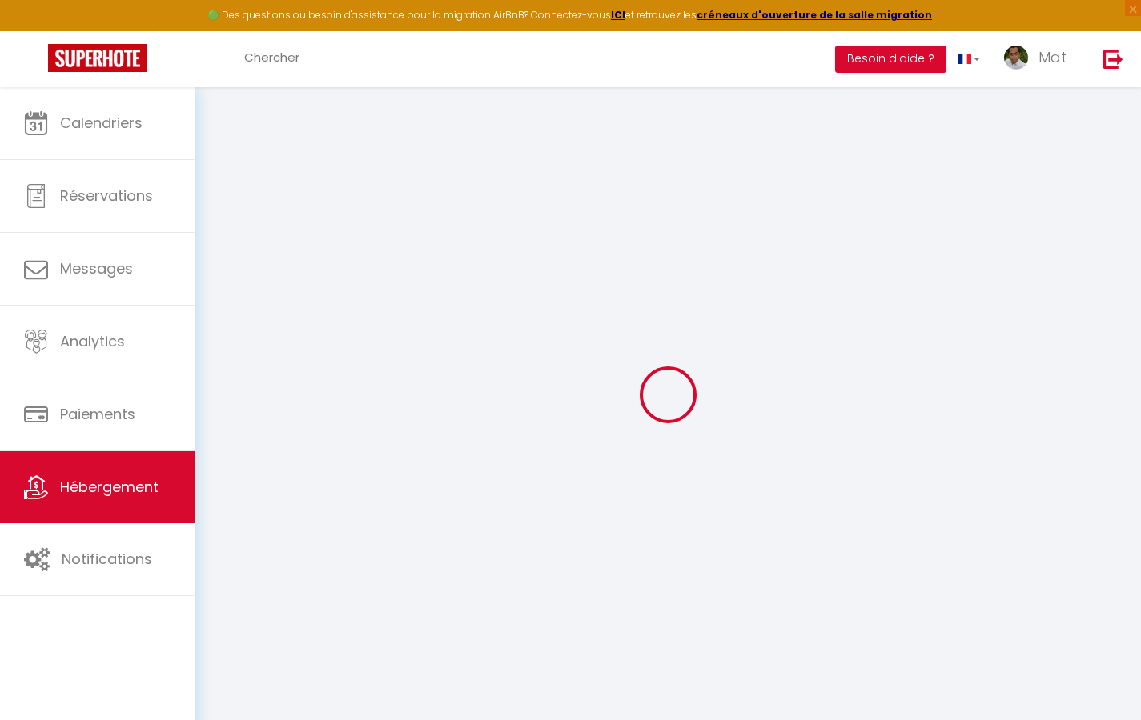
select select "120"
checkbox input "true"
checkbox input "false"
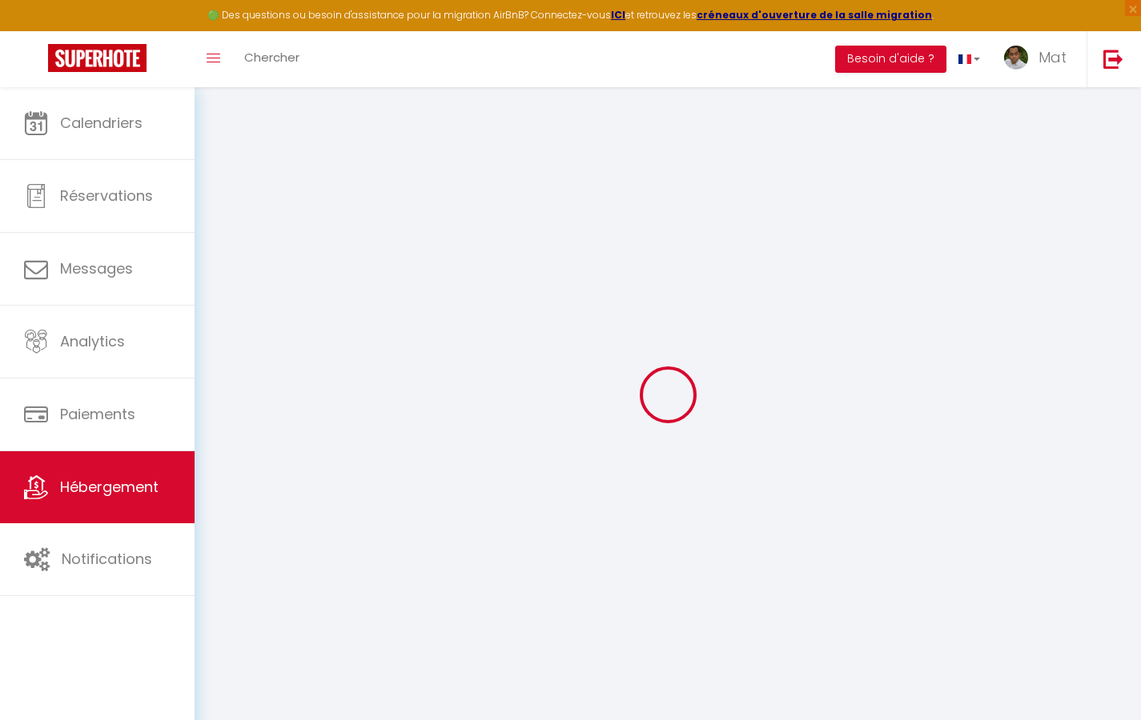
checkbox input "true"
